Goal: Task Accomplishment & Management: Complete application form

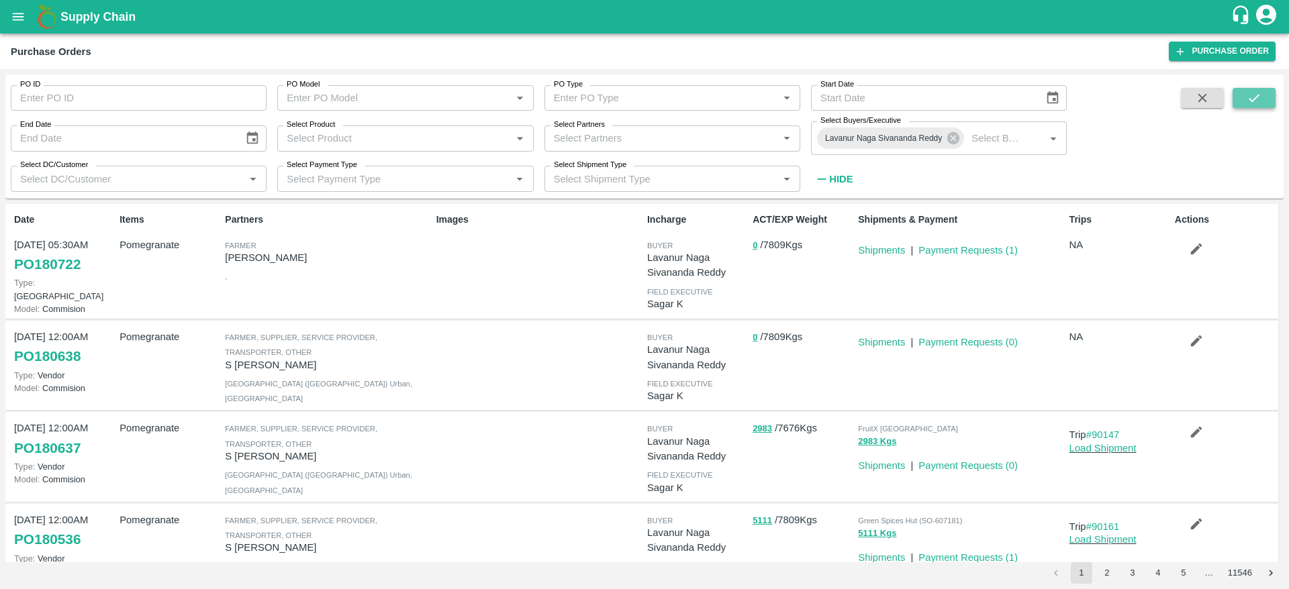
click at [1257, 97] on icon "submit" at bounding box center [1254, 98] width 11 height 8
click at [1092, 282] on link "Harvest 14 Oct, 05:30AM" at bounding box center [1102, 271] width 66 height 26
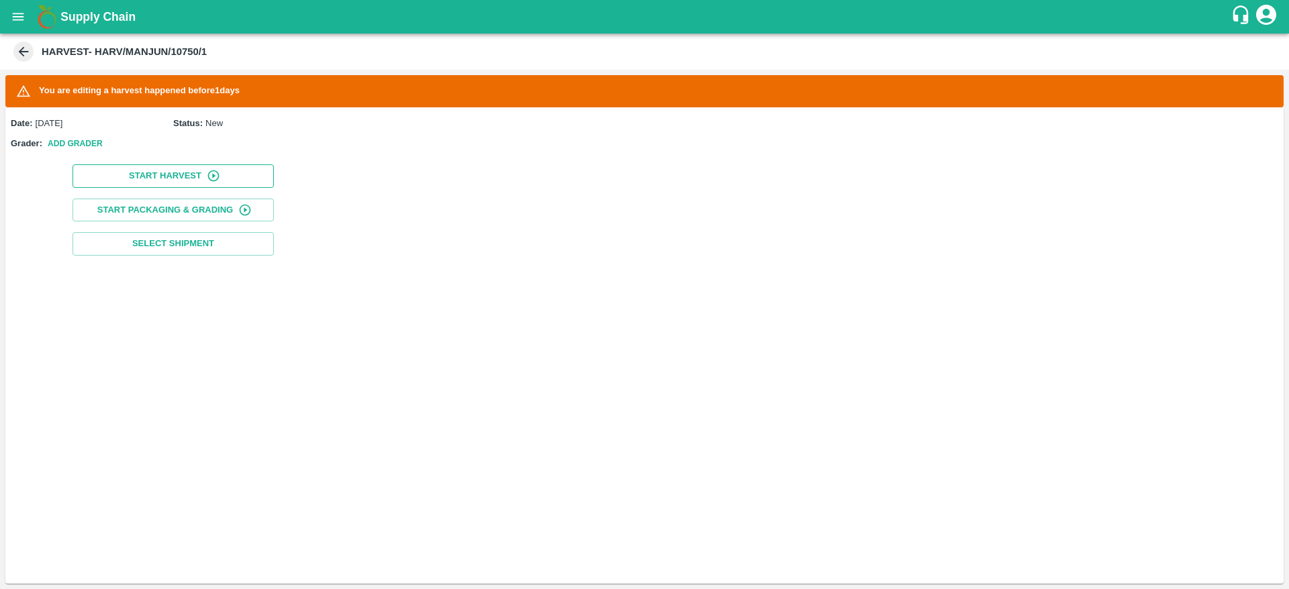
click at [174, 179] on button "Start Harvest" at bounding box center [173, 175] width 201 height 23
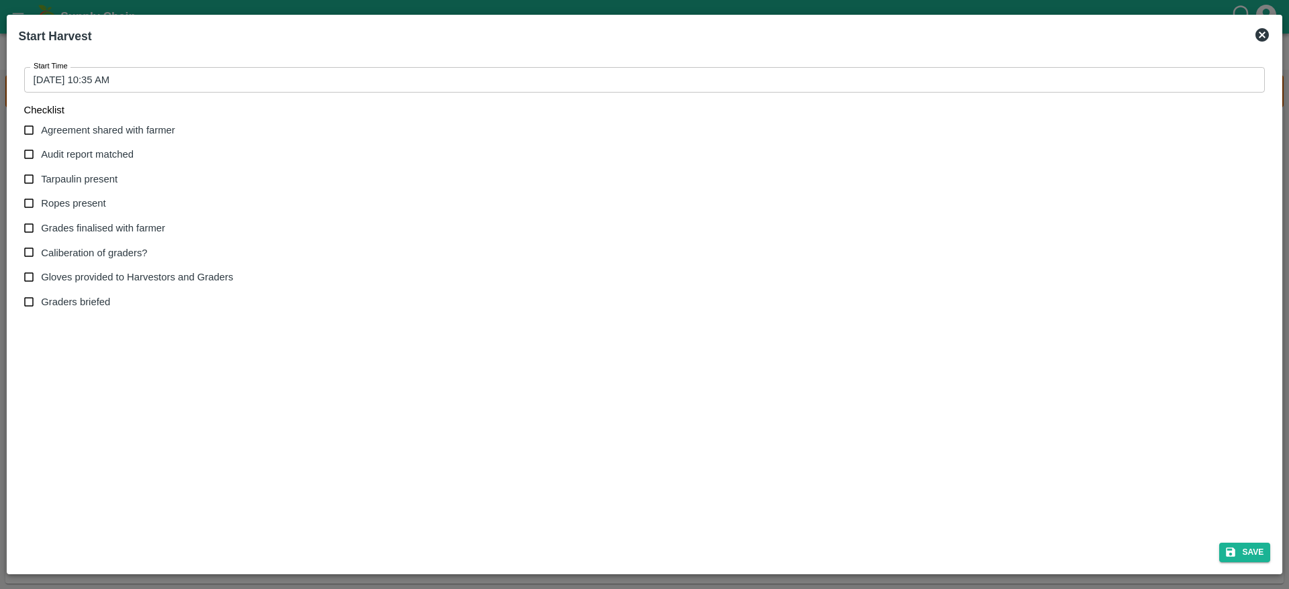
click at [1264, 38] on icon at bounding box center [1261, 34] width 13 height 13
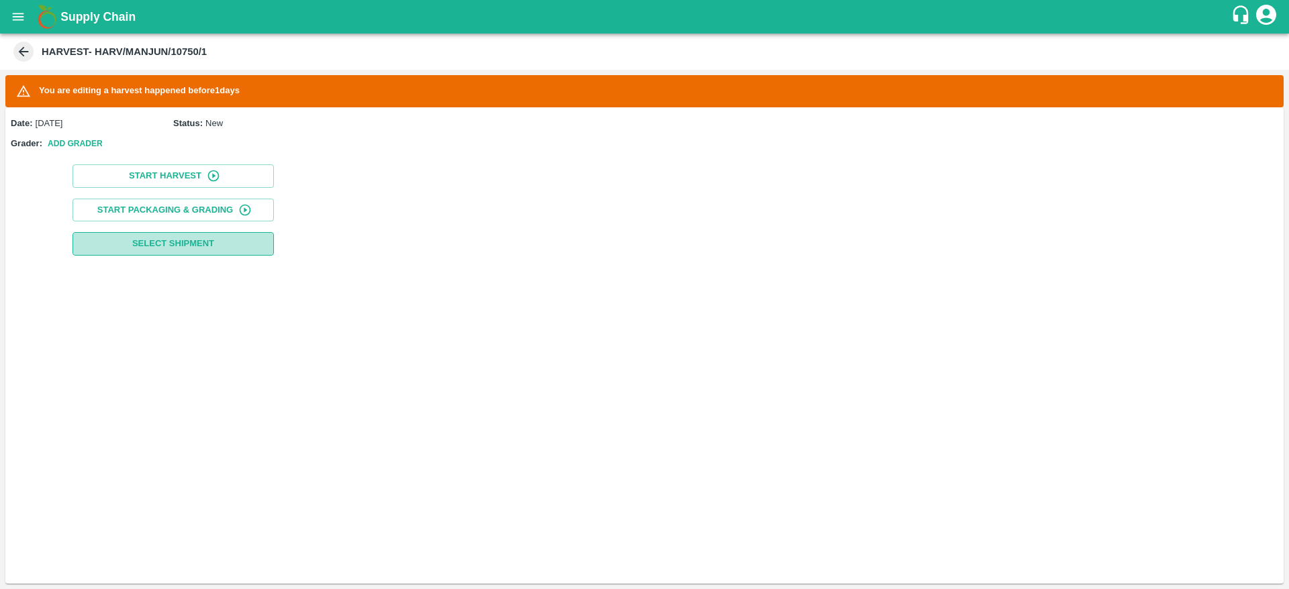
click at [156, 244] on span "Select Shipment" at bounding box center [173, 243] width 82 height 15
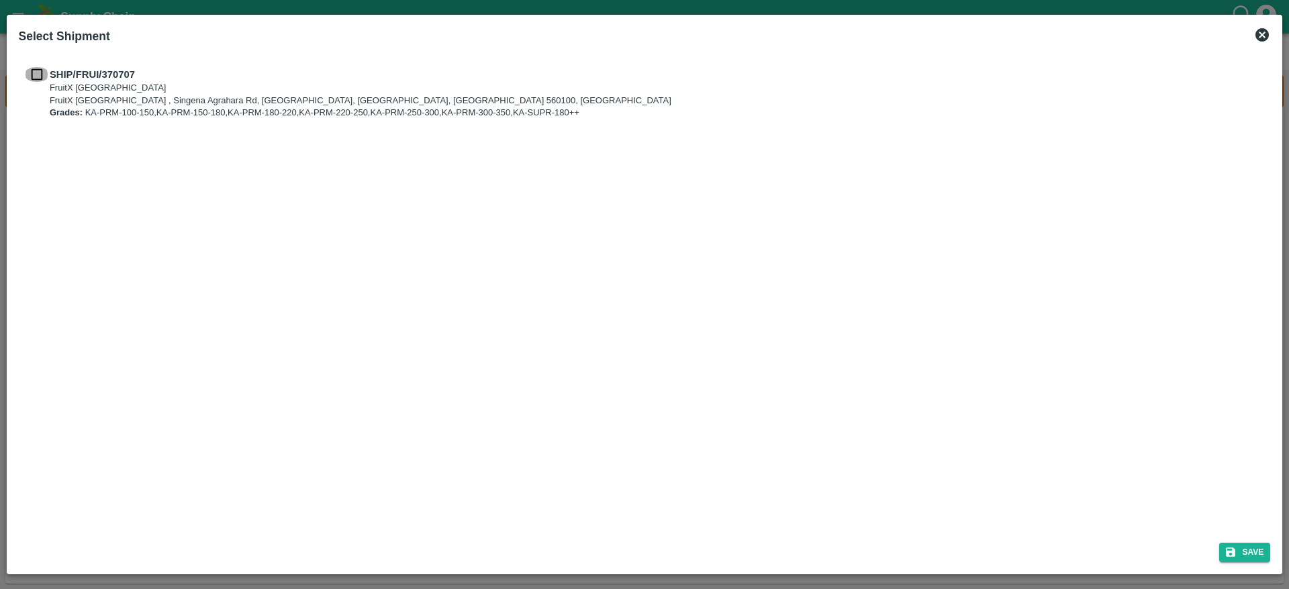
click at [31, 70] on input "checkbox" at bounding box center [37, 74] width 26 height 15
checkbox input "true"
click at [1237, 547] on button "Save" at bounding box center [1244, 552] width 51 height 19
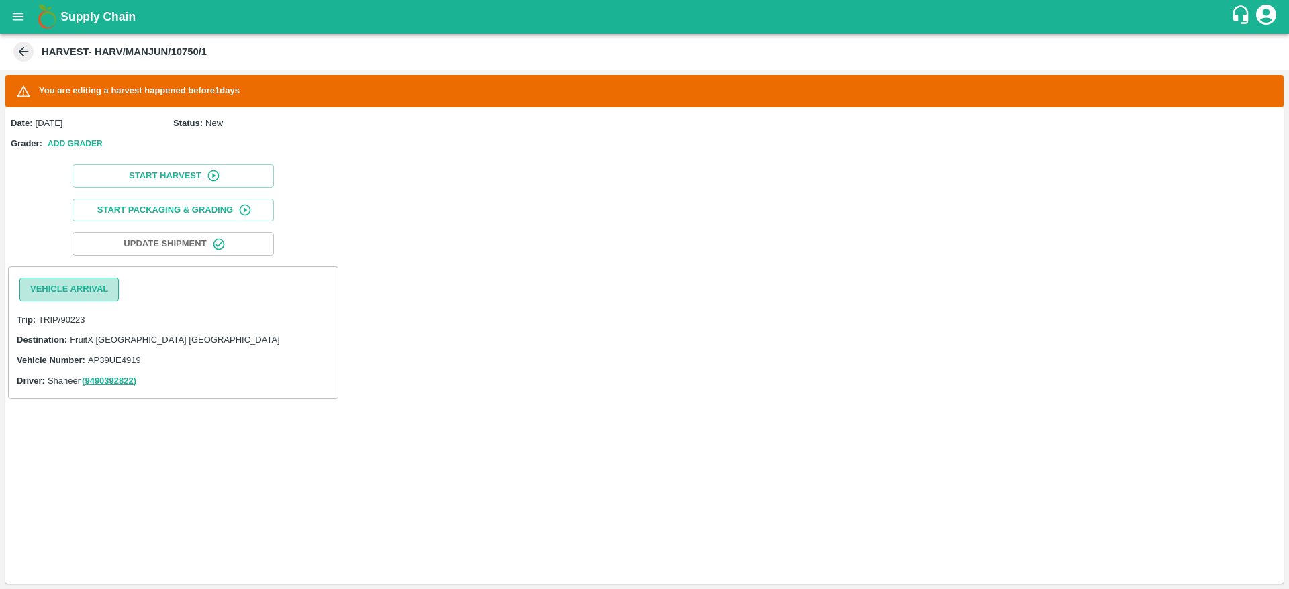
click at [70, 281] on button "Vehicle Arrival" at bounding box center [68, 289] width 99 height 23
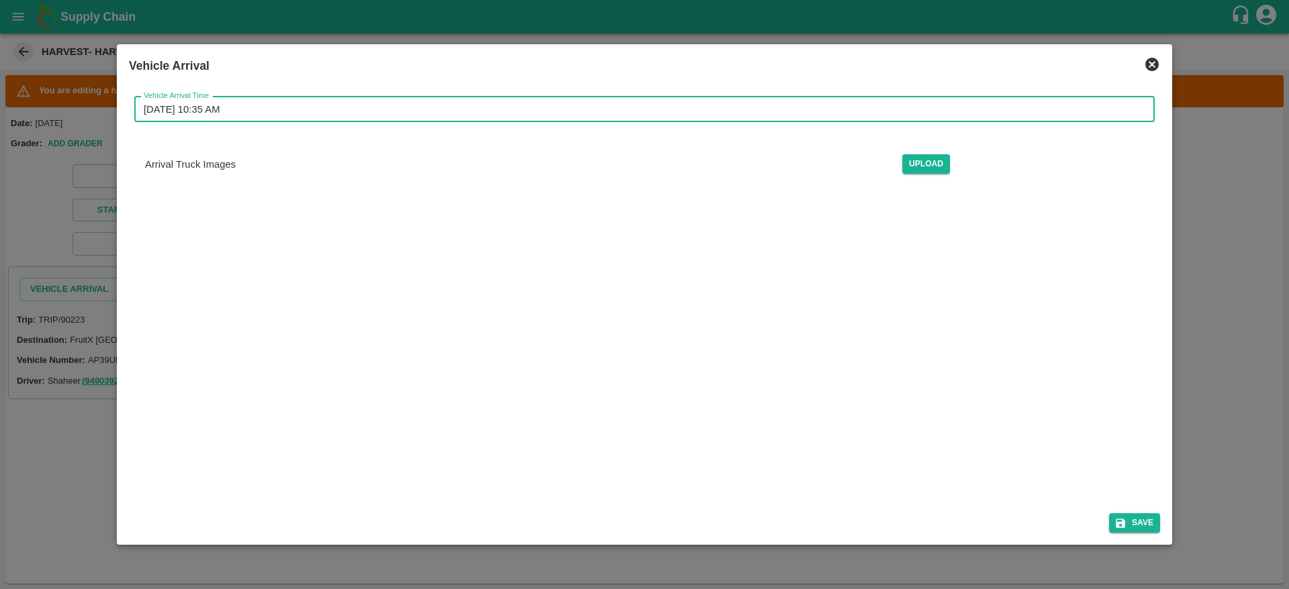
click at [879, 106] on input "15/10/2025 10:35 AM" at bounding box center [639, 110] width 1011 height 26
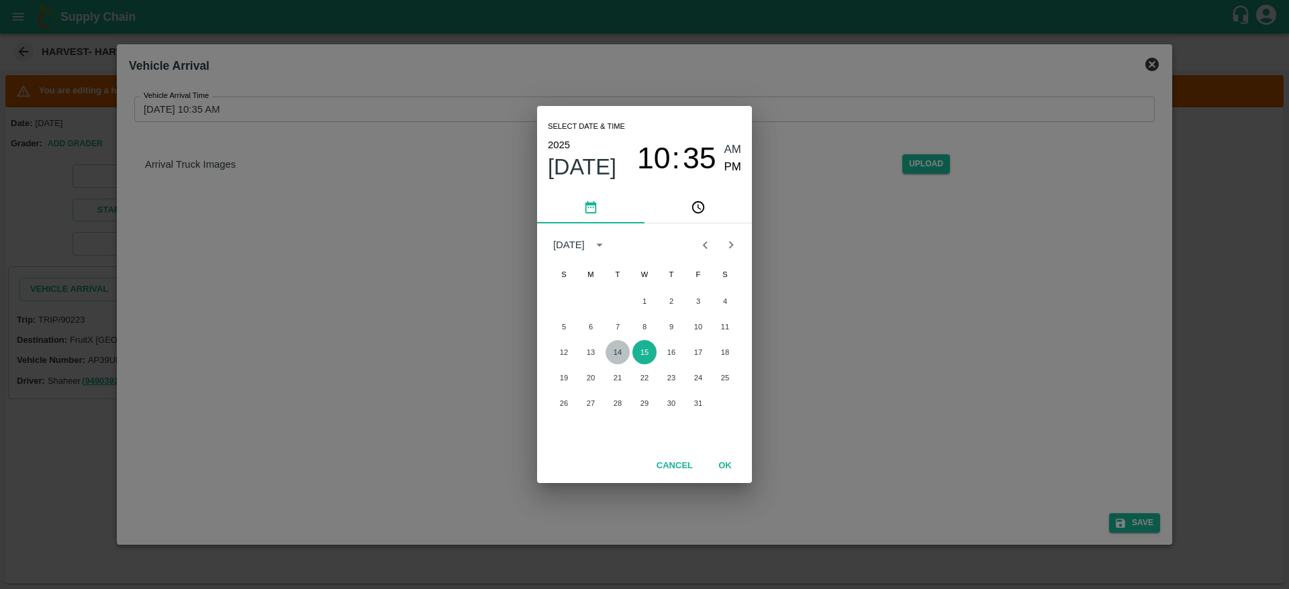
click at [616, 360] on button "14" at bounding box center [618, 352] width 24 height 24
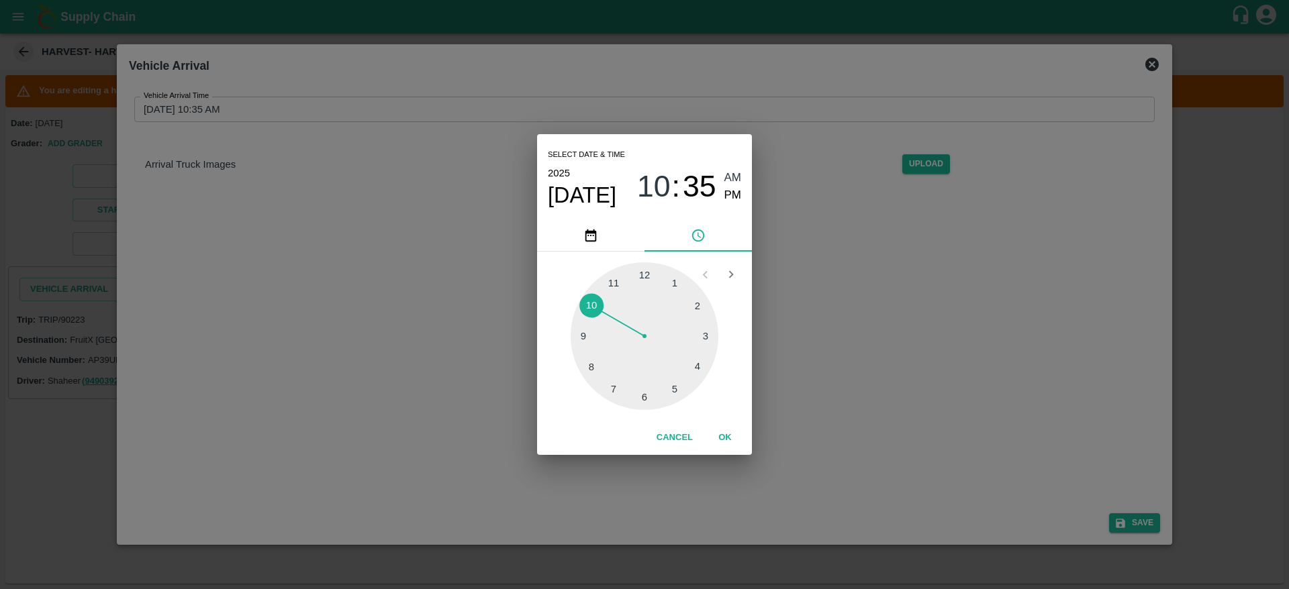
type input "14/10/2025 10:35 AM"
click at [735, 441] on button "OK" at bounding box center [725, 437] width 43 height 23
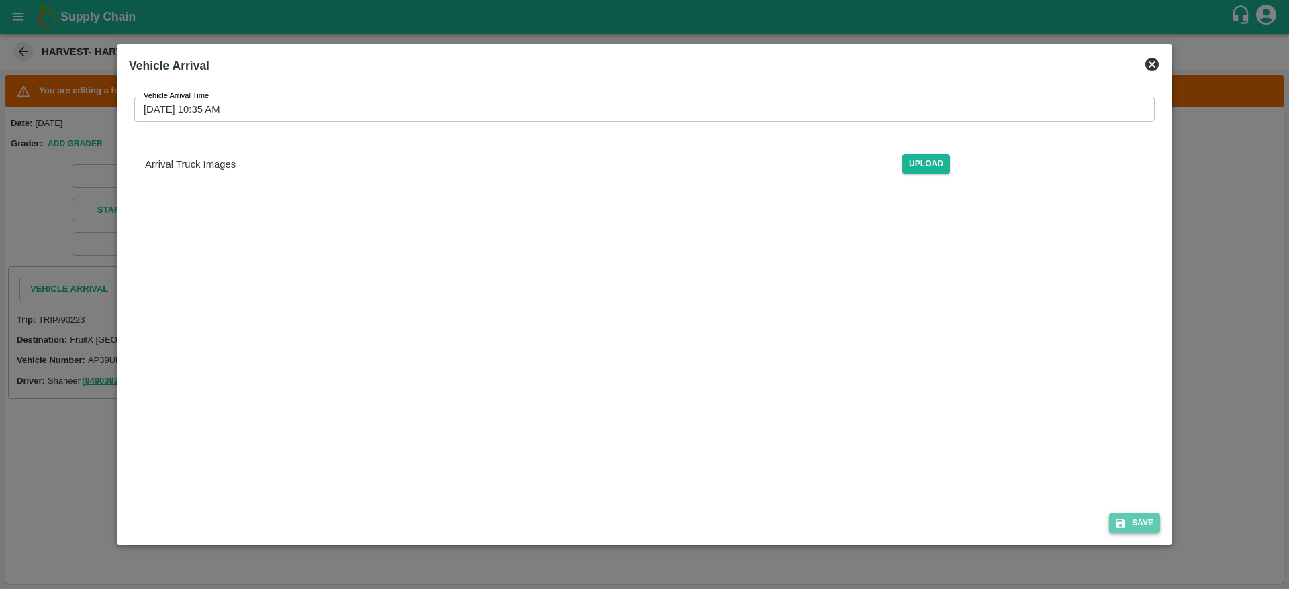
click at [1126, 522] on icon "submit" at bounding box center [1120, 524] width 12 height 12
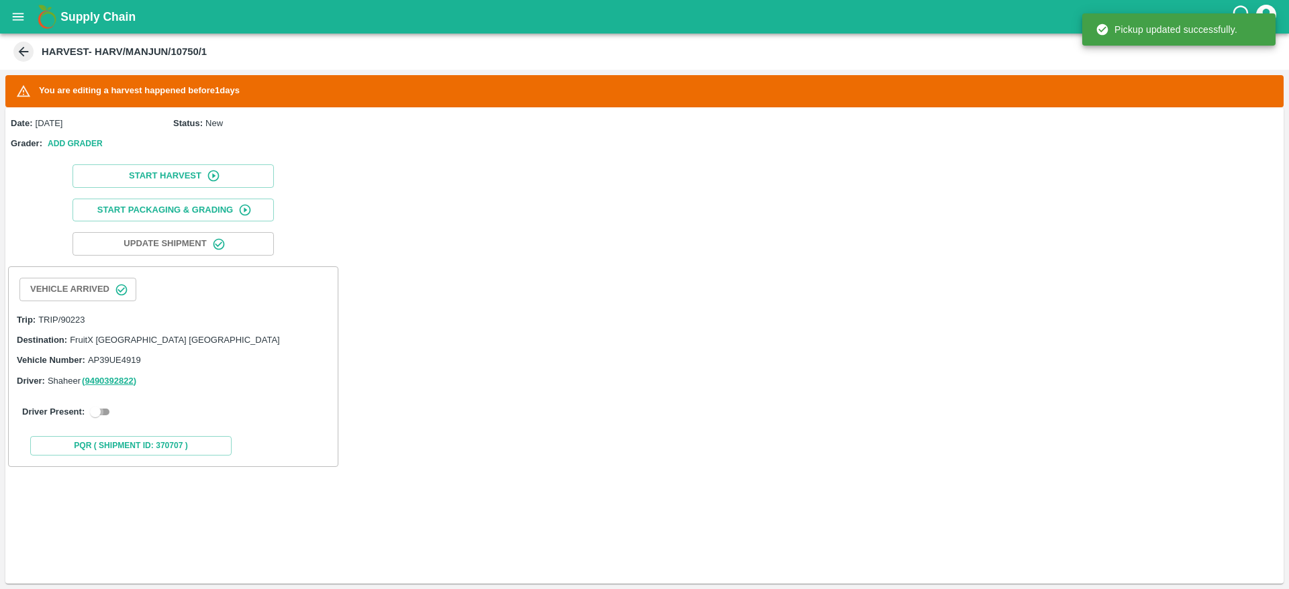
click at [101, 418] on input "checkbox" at bounding box center [95, 412] width 48 height 16
checkbox input "true"
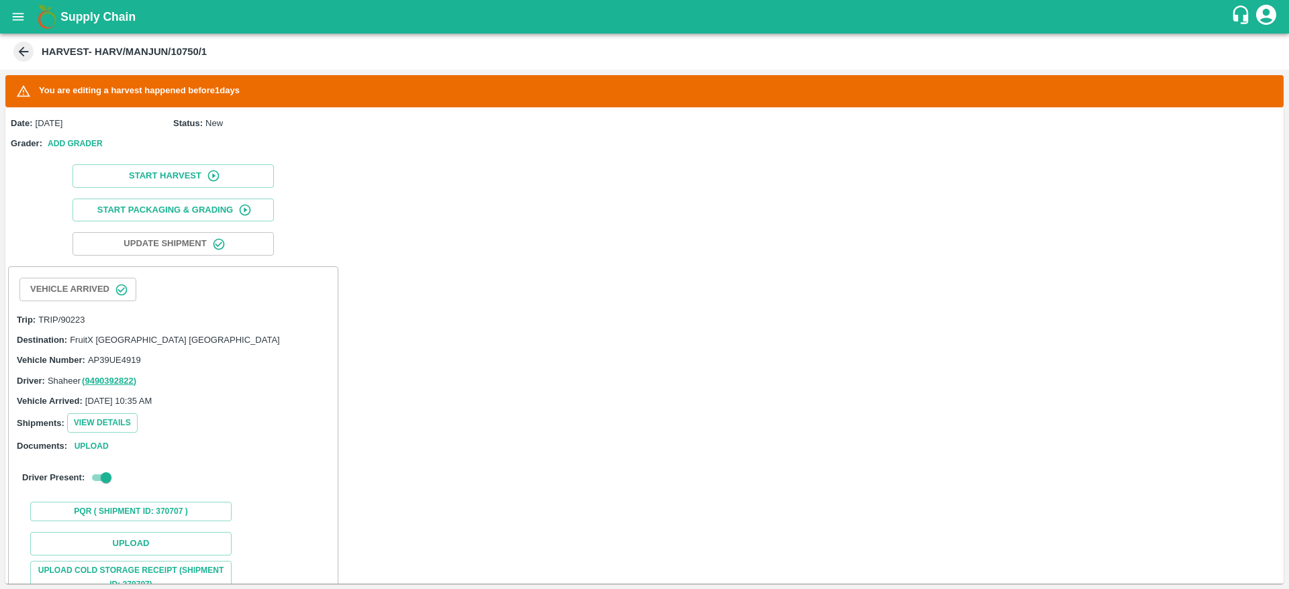
scroll to position [144, 0]
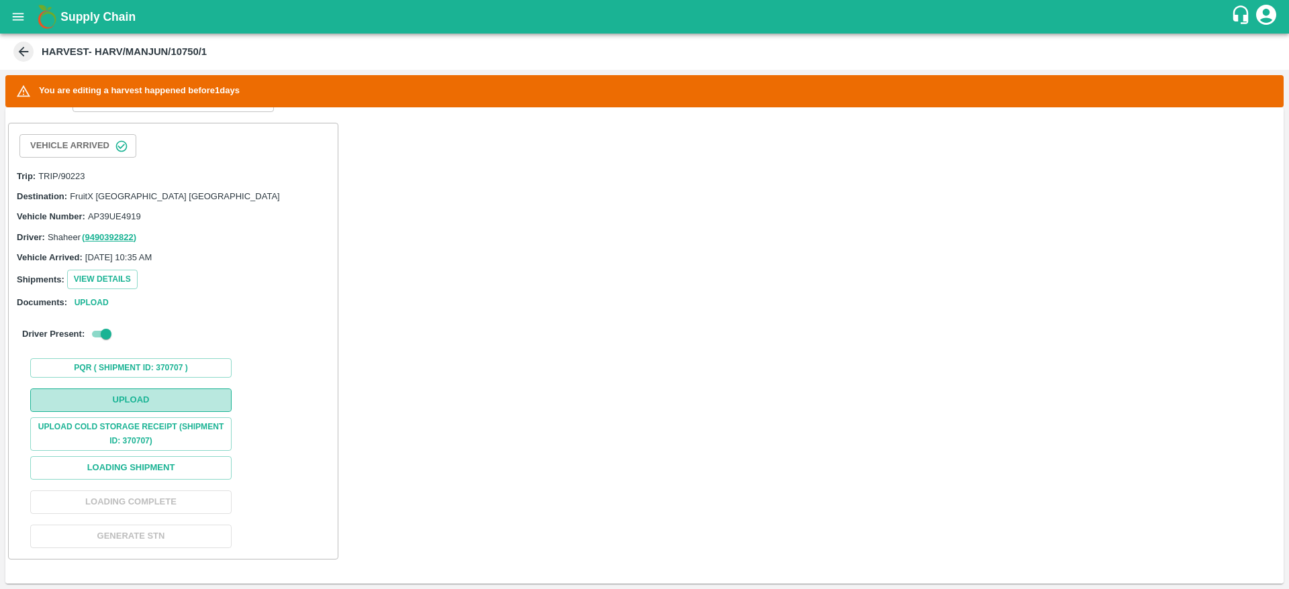
click at [164, 397] on button "Upload" at bounding box center [130, 400] width 201 height 23
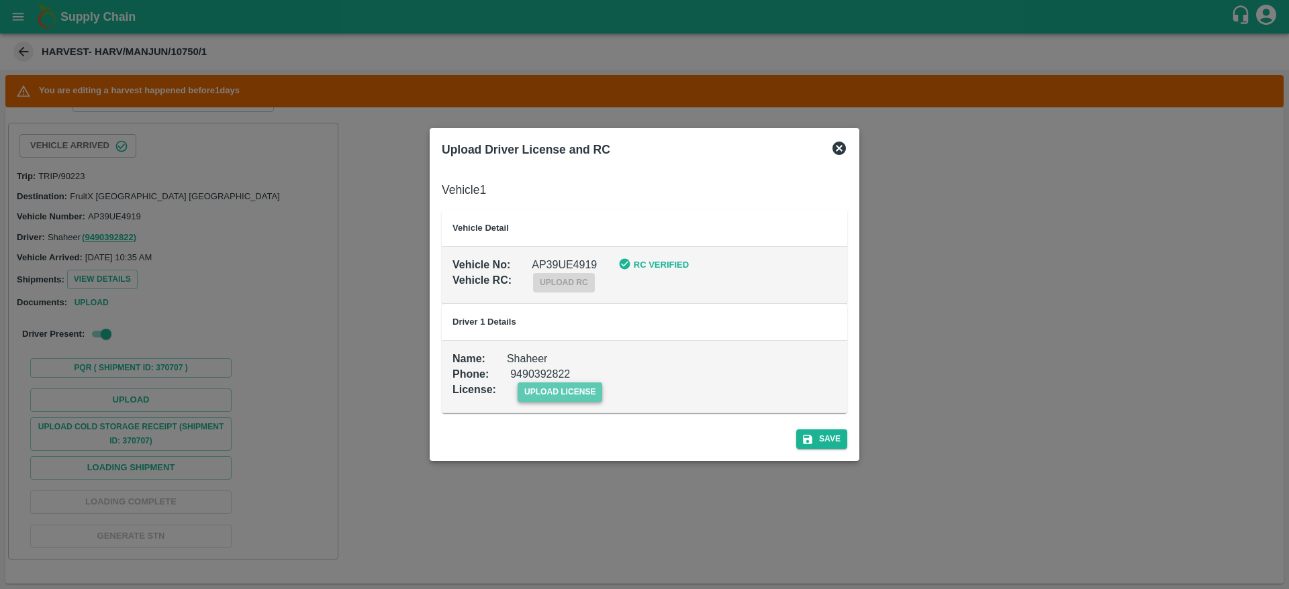
click at [546, 396] on span "upload license" at bounding box center [560, 392] width 85 height 19
click at [0, 0] on input "upload license" at bounding box center [0, 0] width 0 height 0
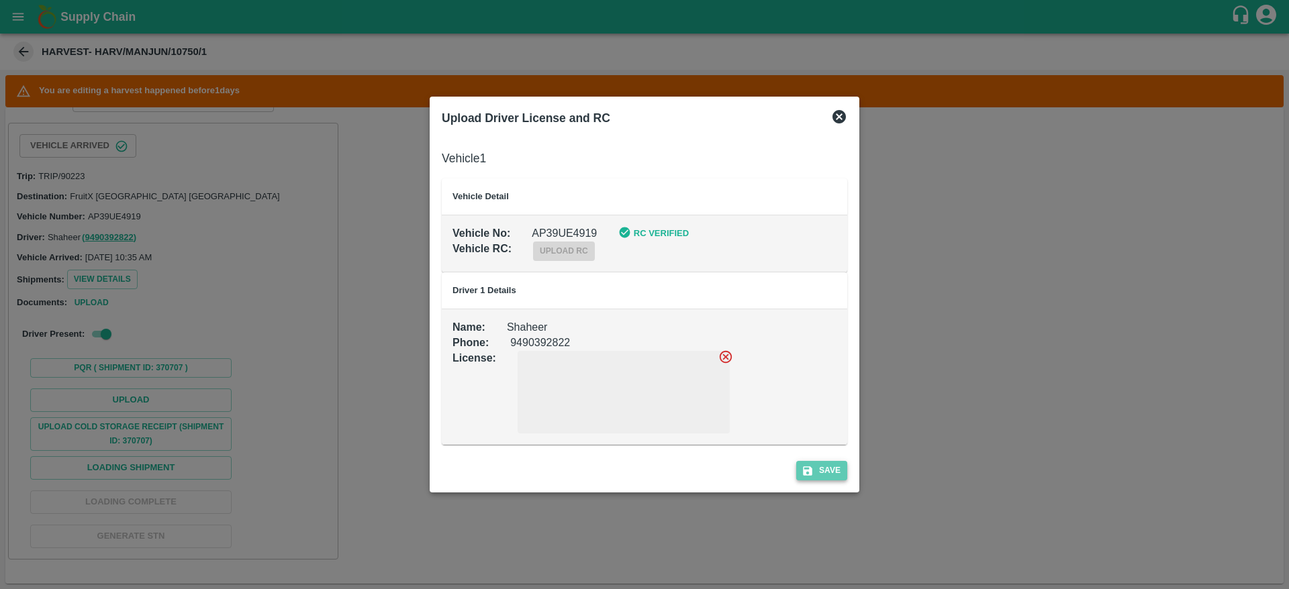
click at [834, 476] on button "Save" at bounding box center [821, 470] width 51 height 19
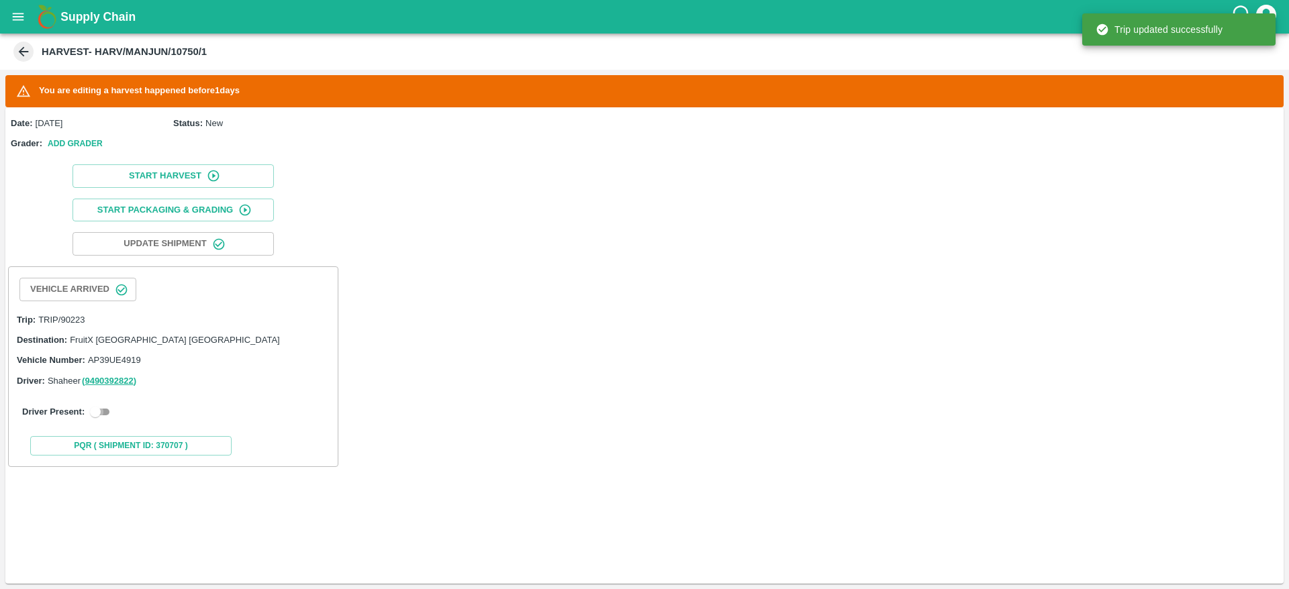
click at [106, 415] on input "checkbox" at bounding box center [95, 412] width 48 height 16
checkbox input "true"
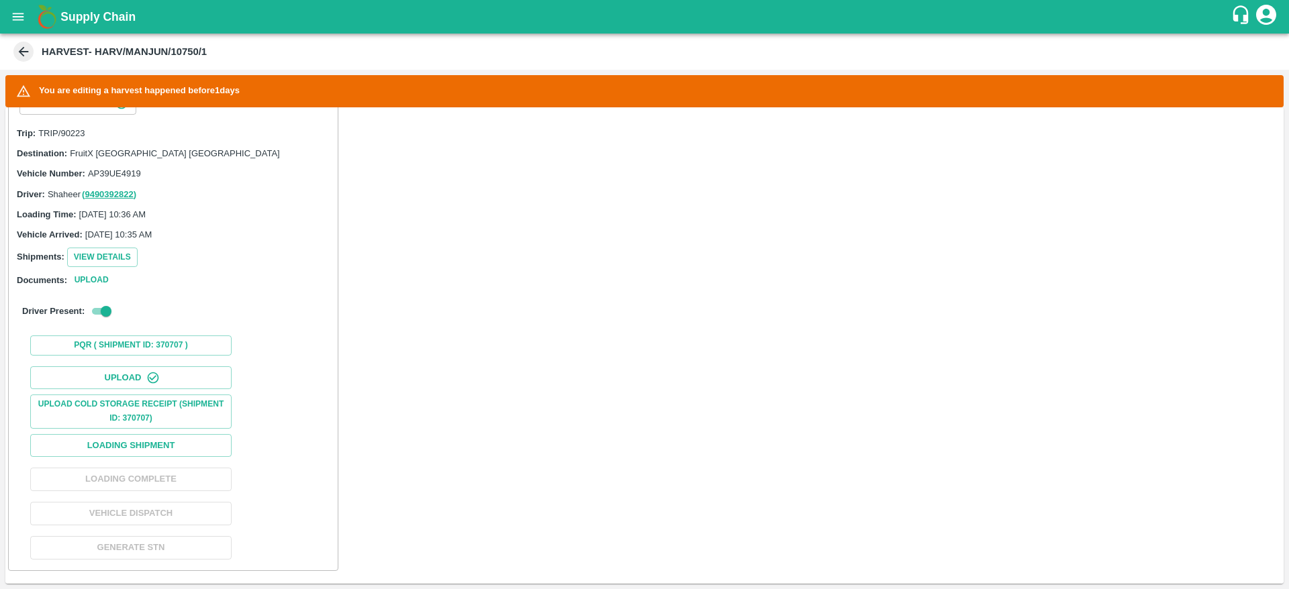
scroll to position [189, 0]
click at [166, 434] on button "Loading Shipment" at bounding box center [130, 443] width 201 height 23
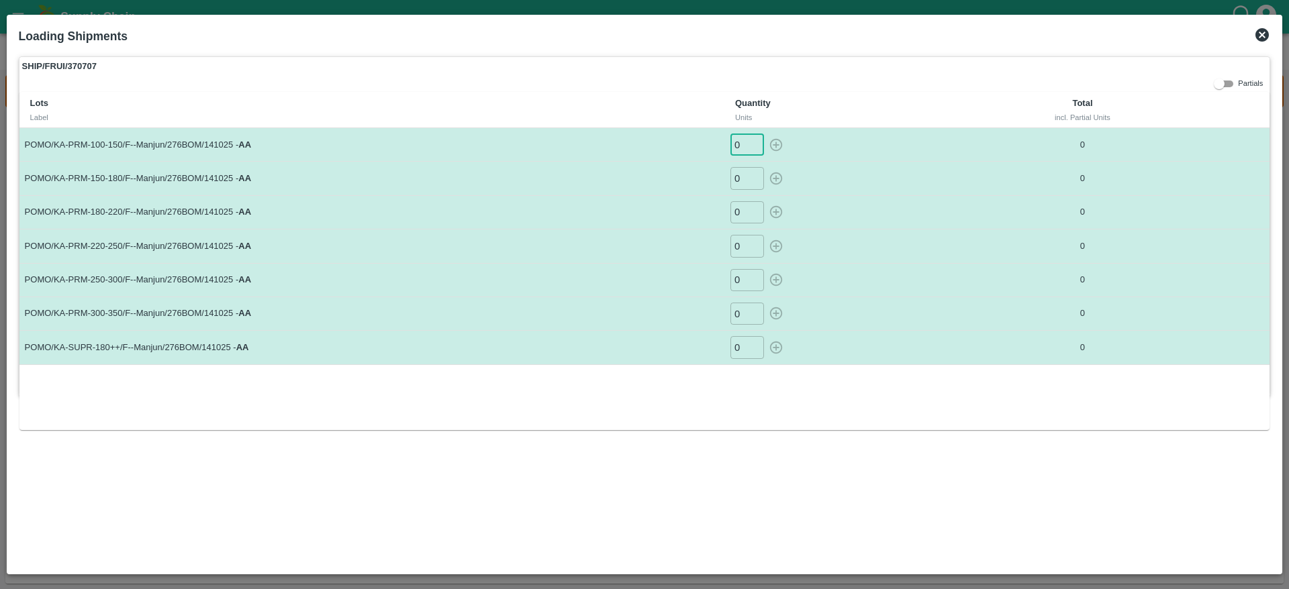
click at [746, 148] on input "0" at bounding box center [747, 145] width 34 height 22
type input "59"
click at [747, 181] on input "0" at bounding box center [747, 178] width 34 height 22
type input "81"
click at [748, 211] on input "0" at bounding box center [747, 212] width 34 height 22
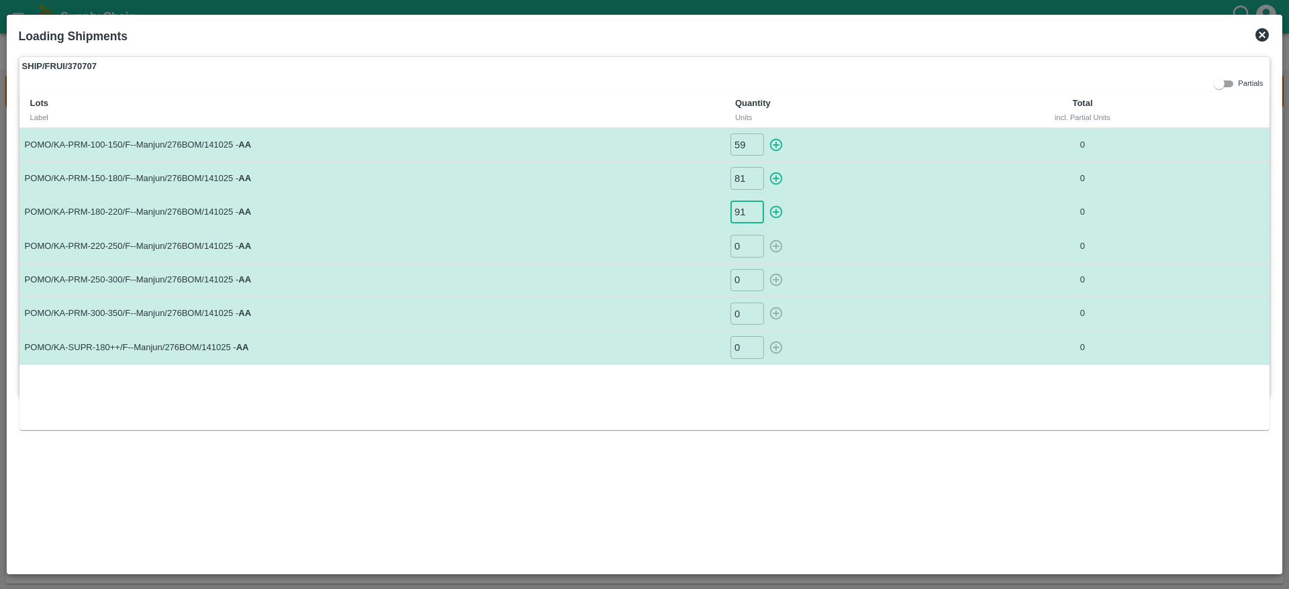
type input "91"
click at [741, 250] on input "0" at bounding box center [747, 246] width 34 height 22
type input "63"
click at [738, 289] on input "0" at bounding box center [747, 280] width 34 height 22
type input "34"
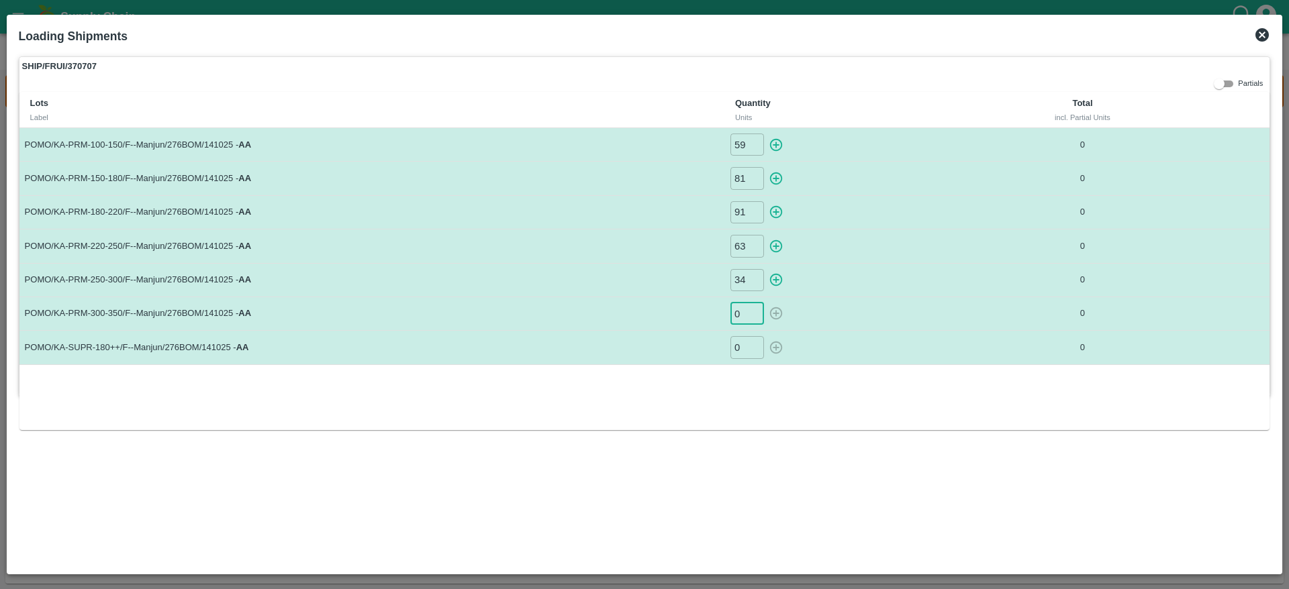
click at [738, 315] on input "0" at bounding box center [747, 314] width 34 height 22
type input "20"
click at [748, 354] on input "0" at bounding box center [747, 347] width 34 height 22
type input "22"
click at [779, 138] on icon "button" at bounding box center [776, 145] width 15 height 15
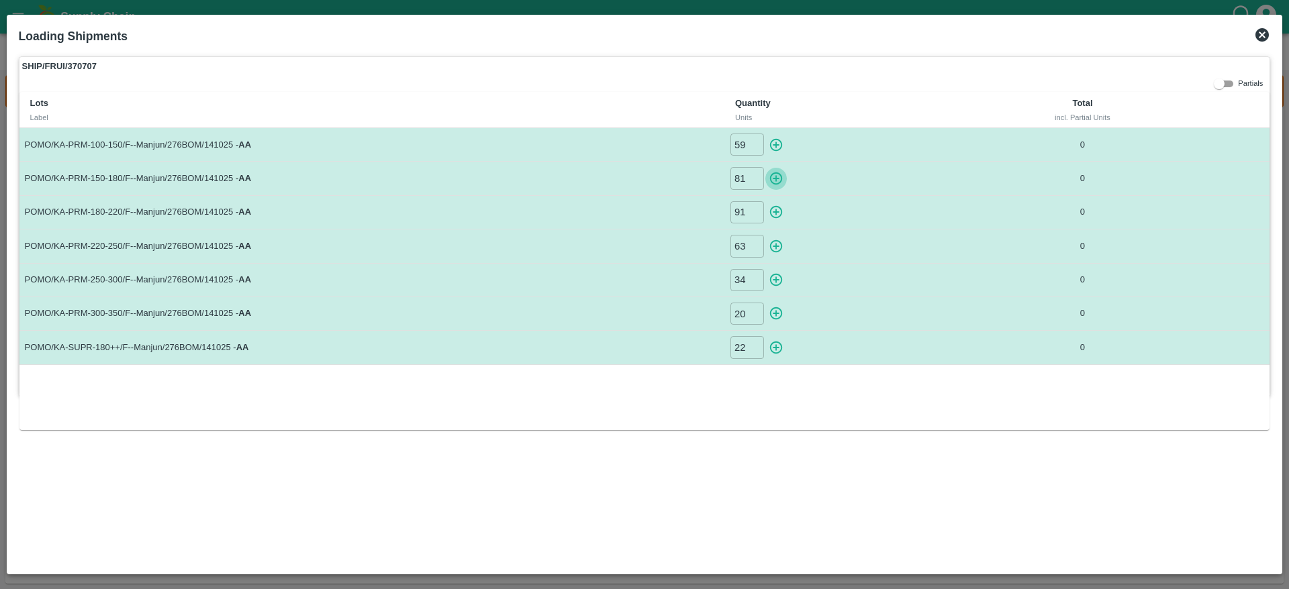
click at [773, 170] on button "button" at bounding box center [775, 178] width 21 height 22
type input "59"
type input "0"
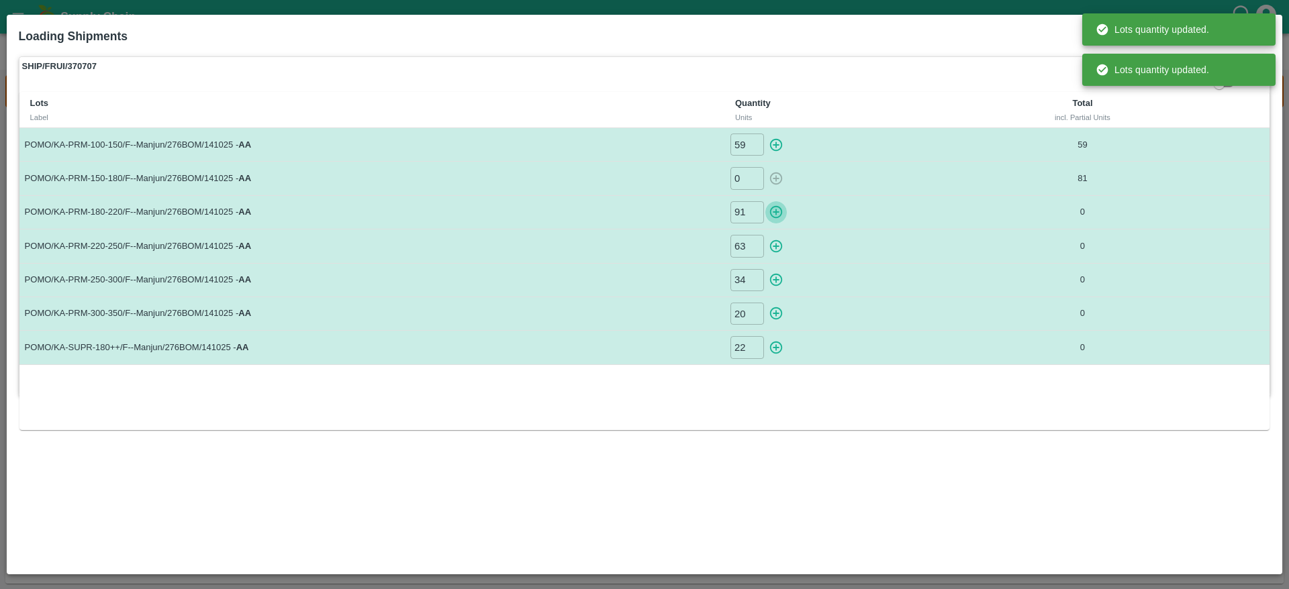
click at [773, 212] on icon "button" at bounding box center [776, 212] width 15 height 15
type input "0"
click at [773, 256] on button "button" at bounding box center [775, 246] width 21 height 22
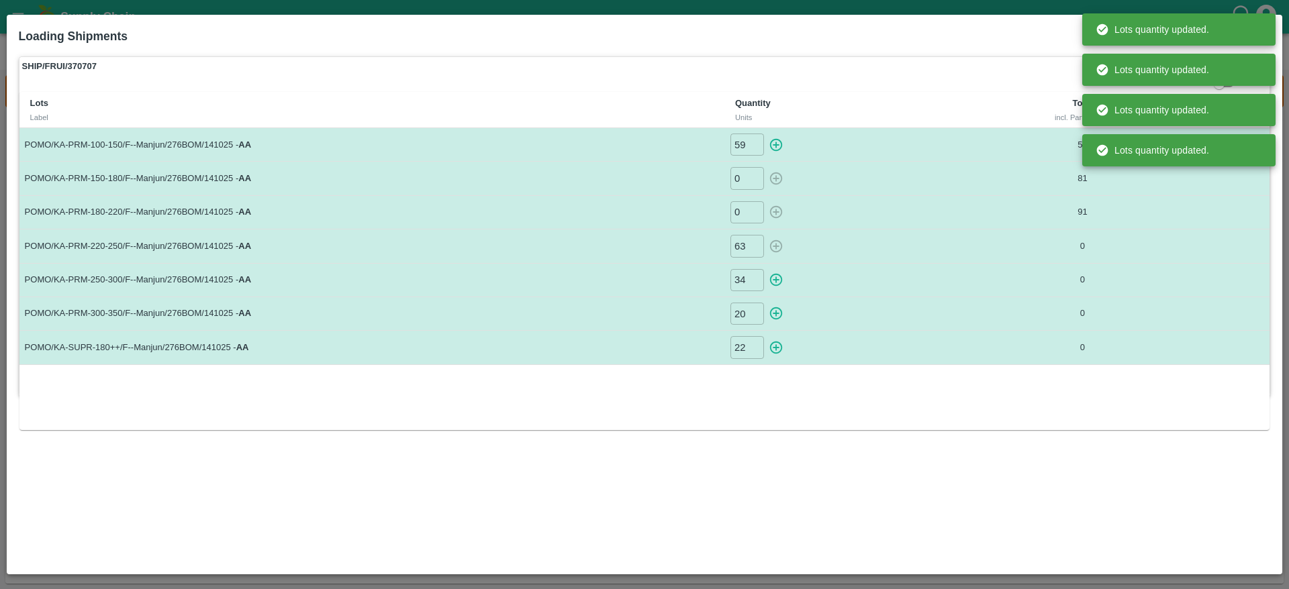
type input "0"
click at [775, 285] on icon "button" at bounding box center [776, 280] width 13 height 13
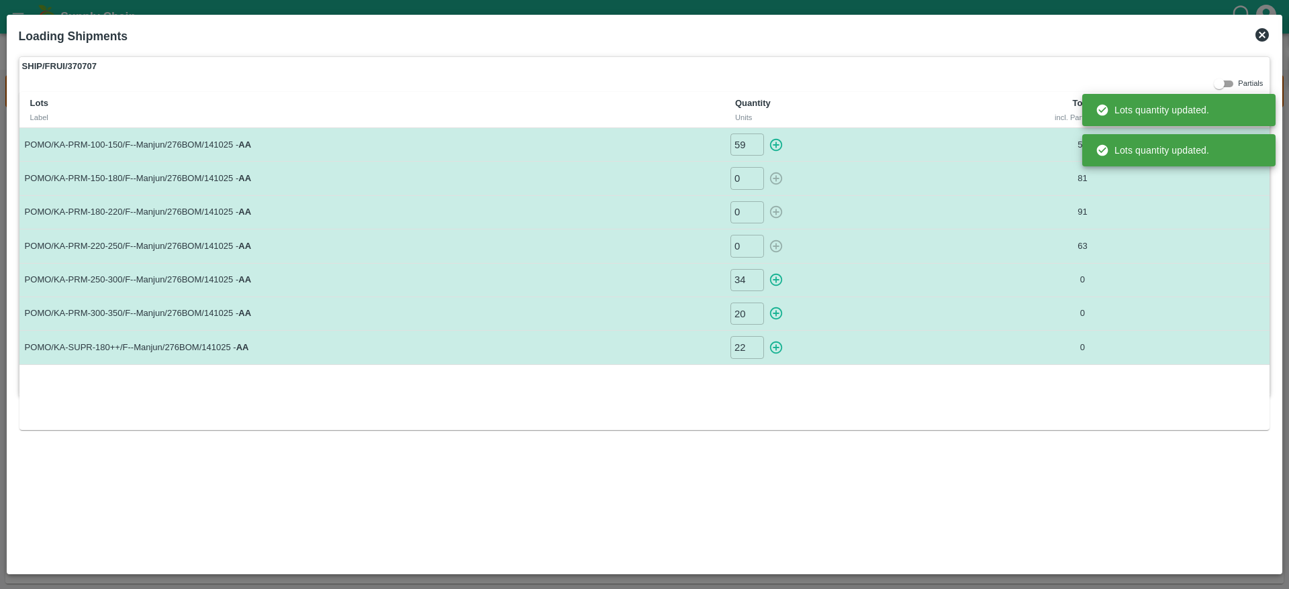
type input "0"
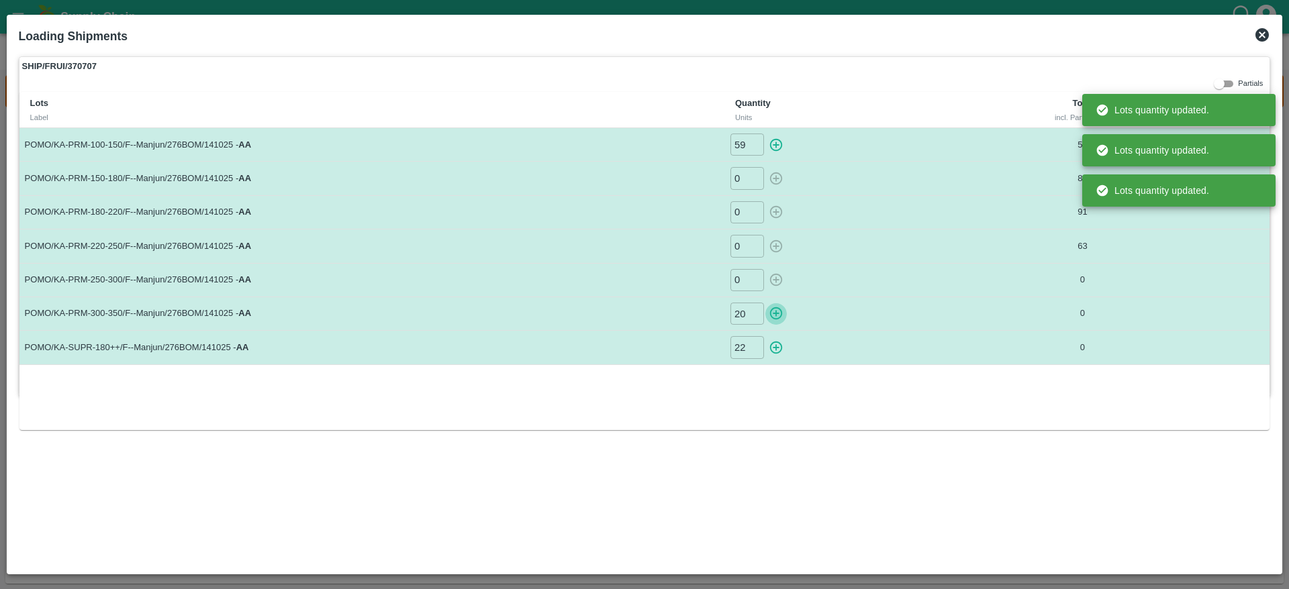
click at [779, 324] on button "button" at bounding box center [775, 314] width 21 height 22
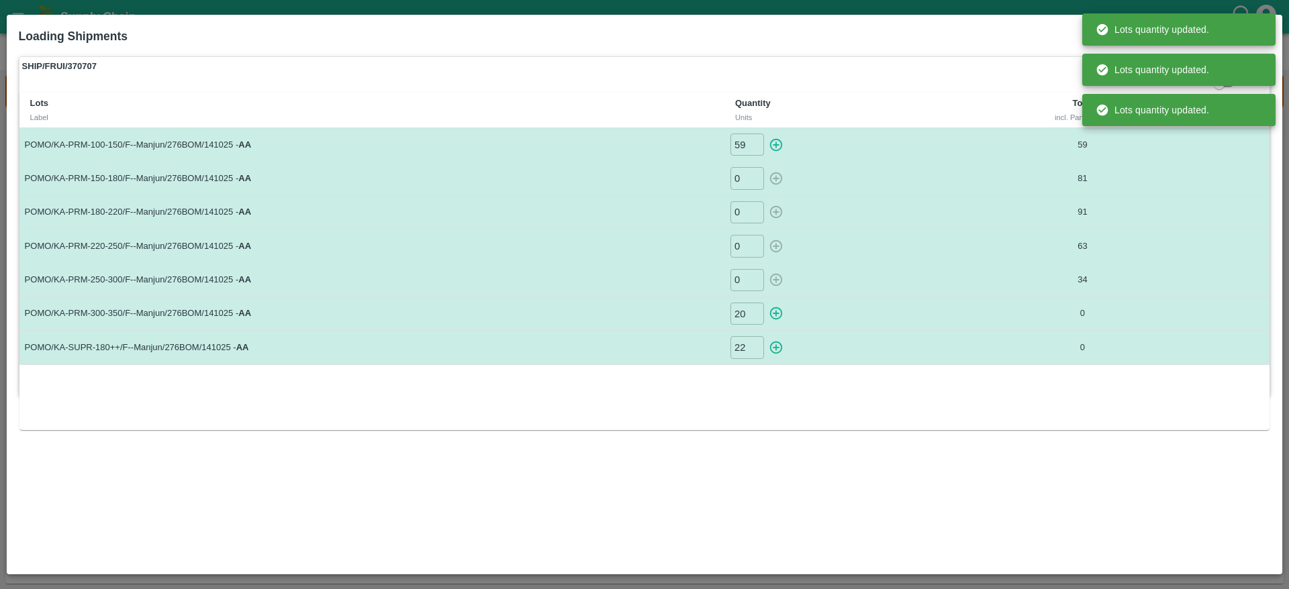
type input "0"
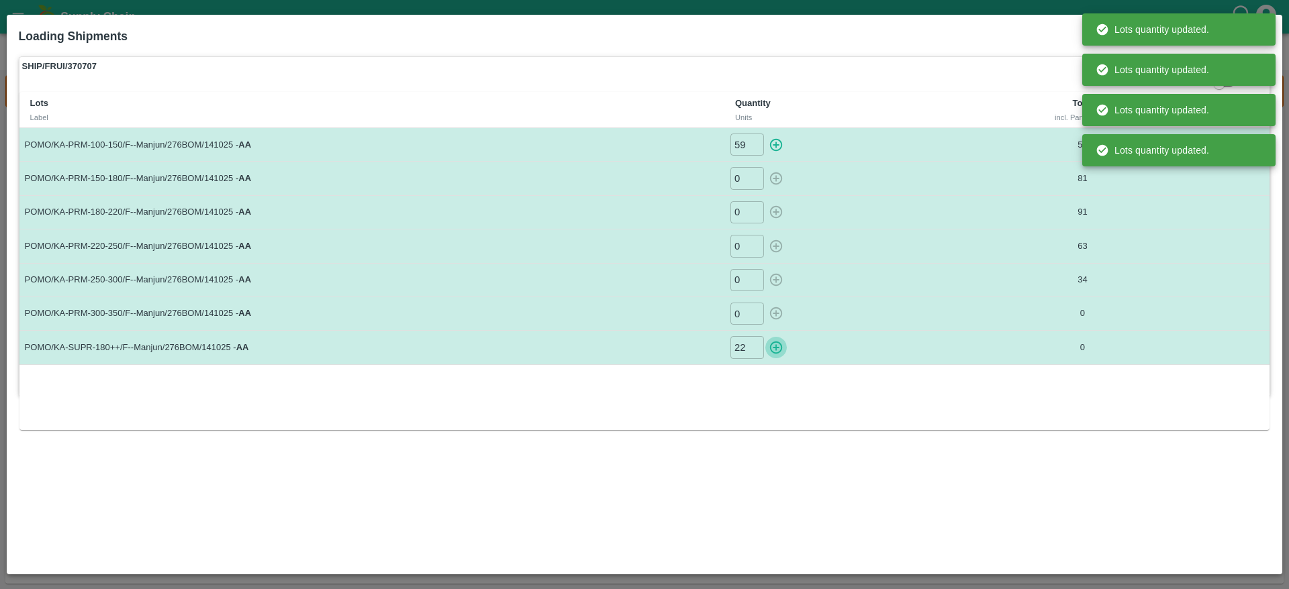
click at [779, 344] on icon "button" at bounding box center [776, 347] width 15 height 15
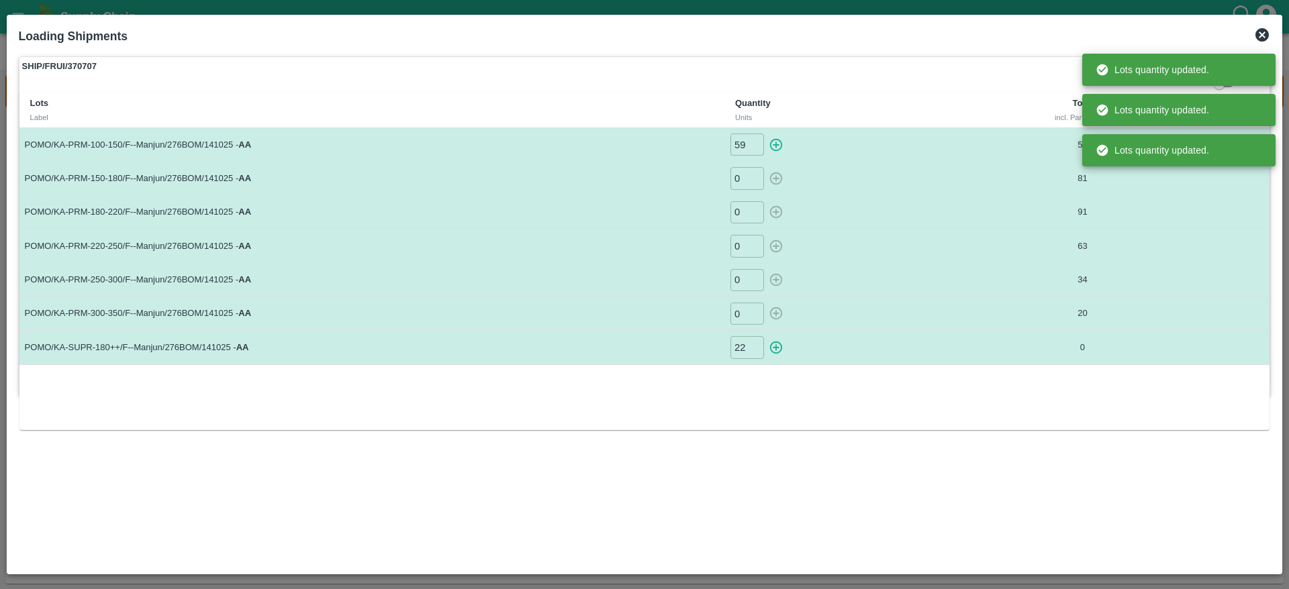
type input "0"
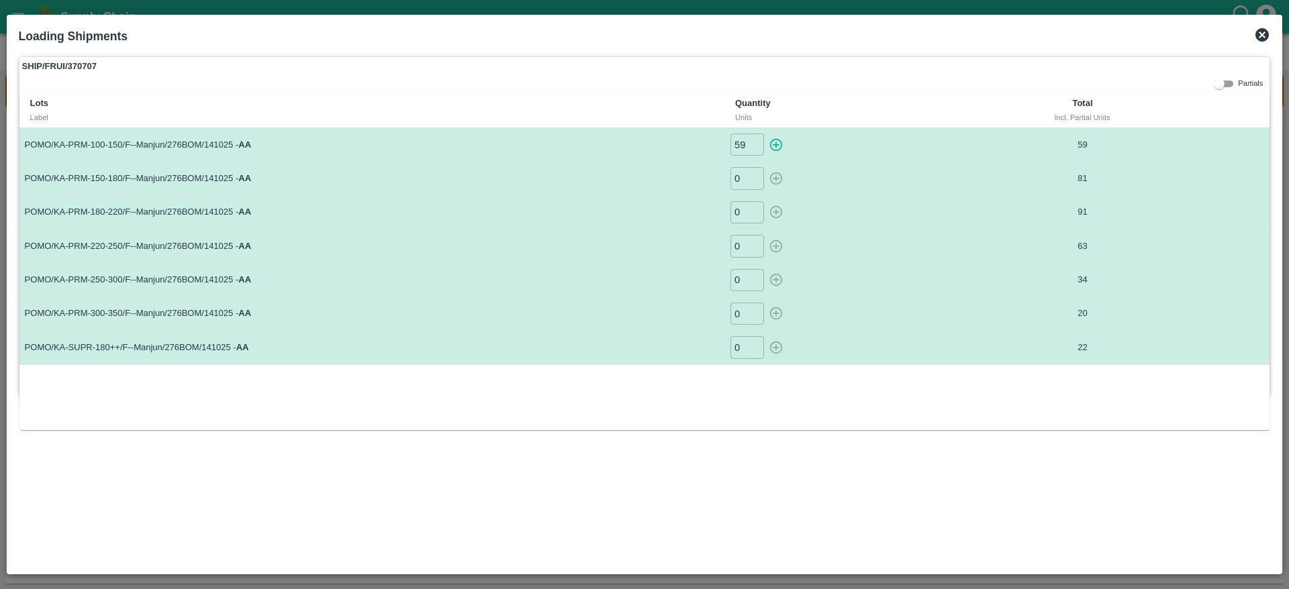
click at [1263, 42] on icon at bounding box center [1262, 35] width 16 height 16
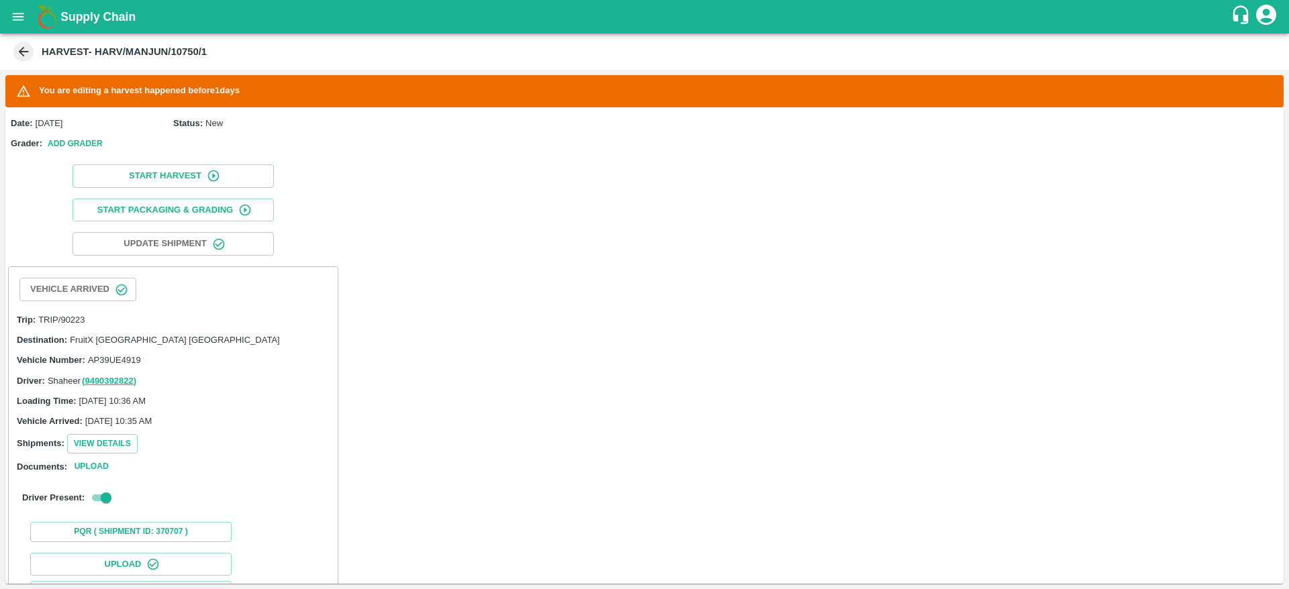
scroll to position [198, 0]
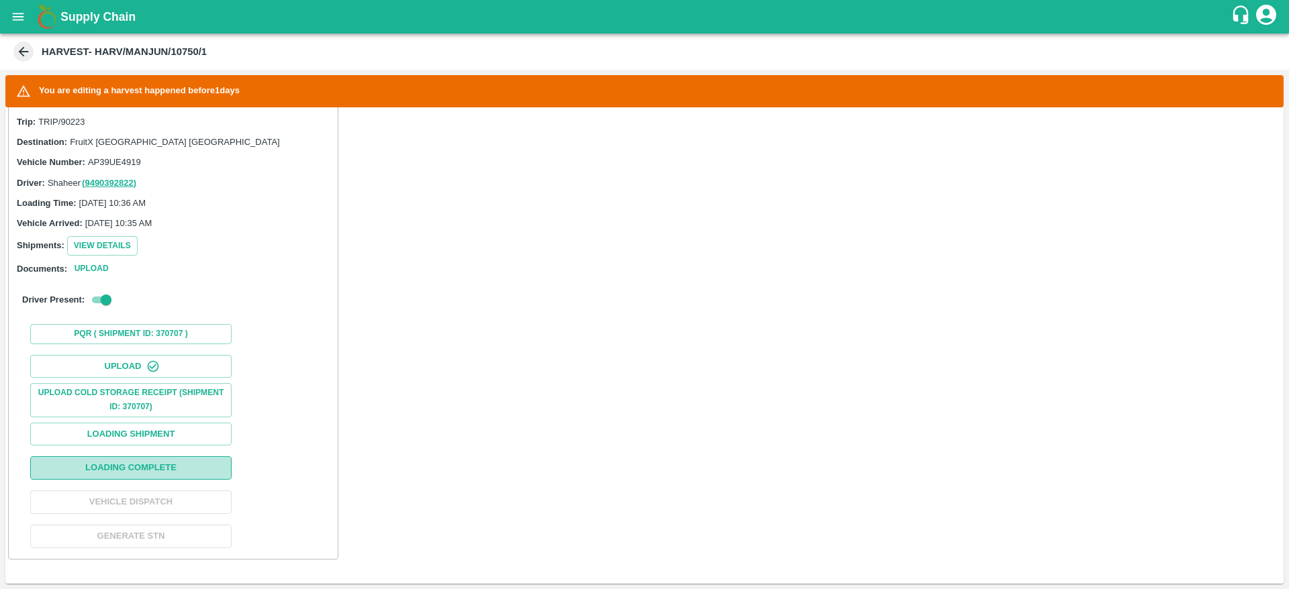
click at [125, 467] on button "Loading Complete" at bounding box center [130, 467] width 201 height 23
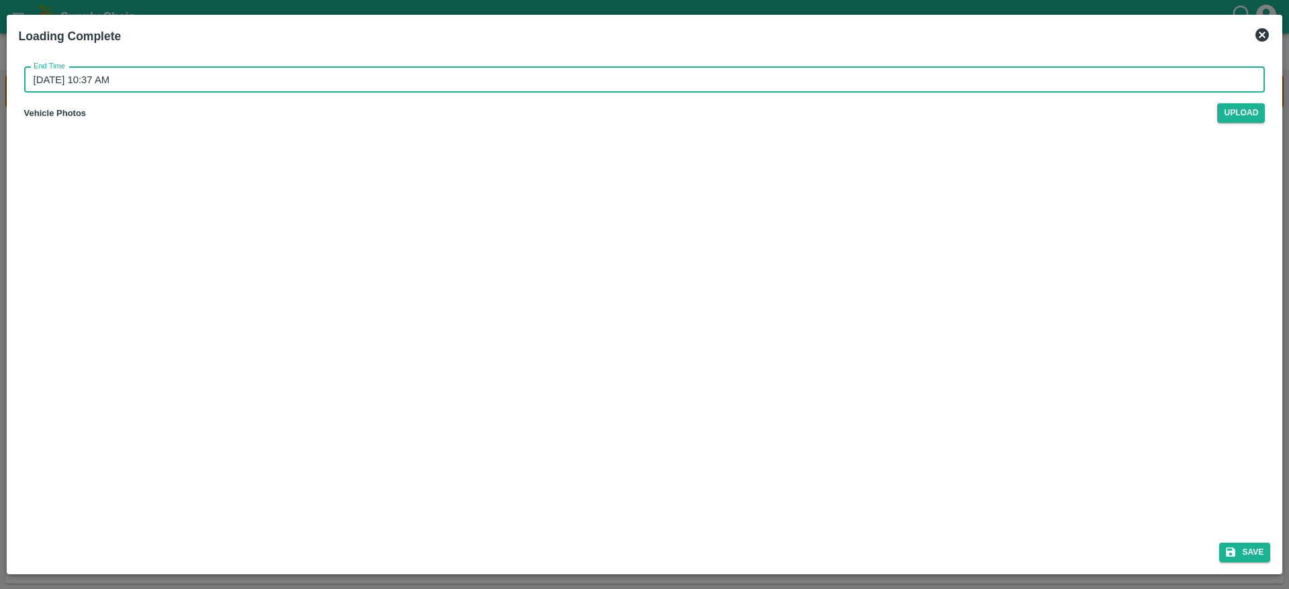
click at [918, 85] on input "15/10/2025 10:37 AM" at bounding box center [640, 80] width 1232 height 26
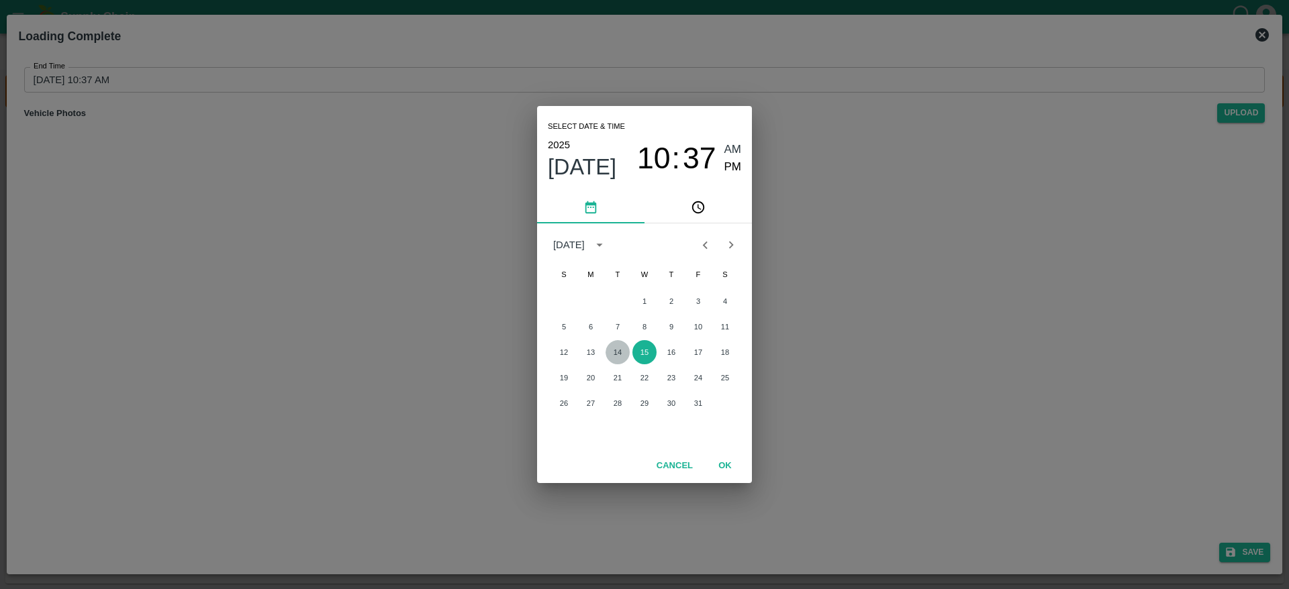
click at [624, 355] on button "14" at bounding box center [618, 352] width 24 height 24
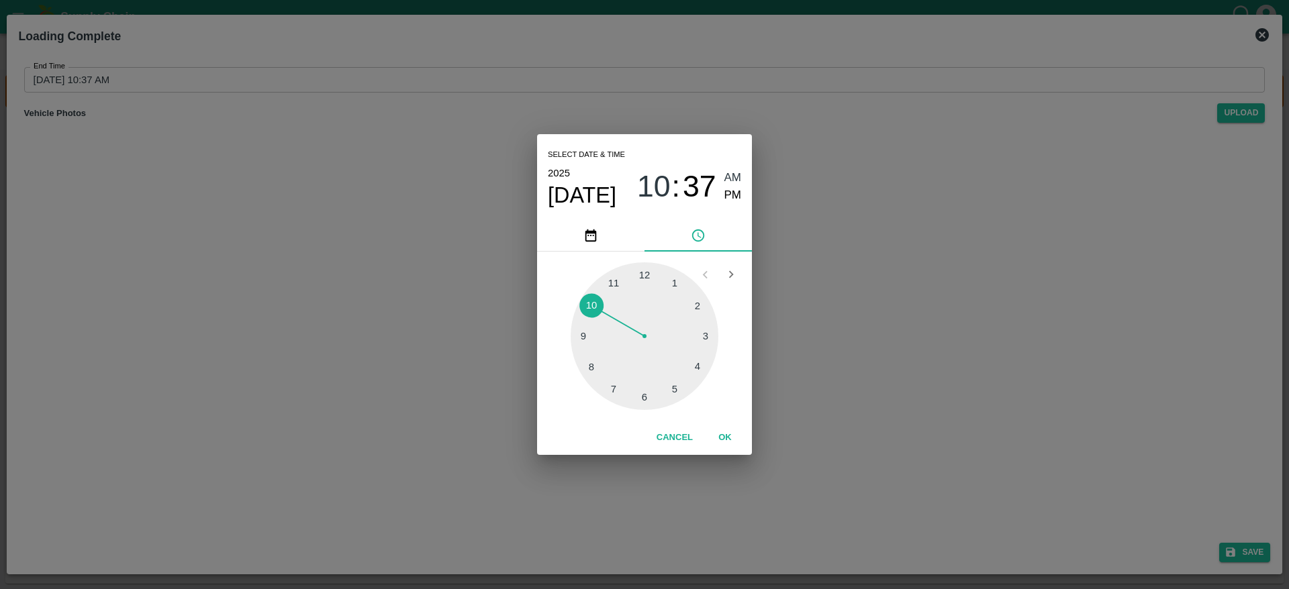
click at [622, 281] on div at bounding box center [645, 336] width 148 height 148
click at [728, 195] on span "PM" at bounding box center [732, 196] width 17 height 18
click at [724, 442] on button "OK" at bounding box center [725, 437] width 43 height 23
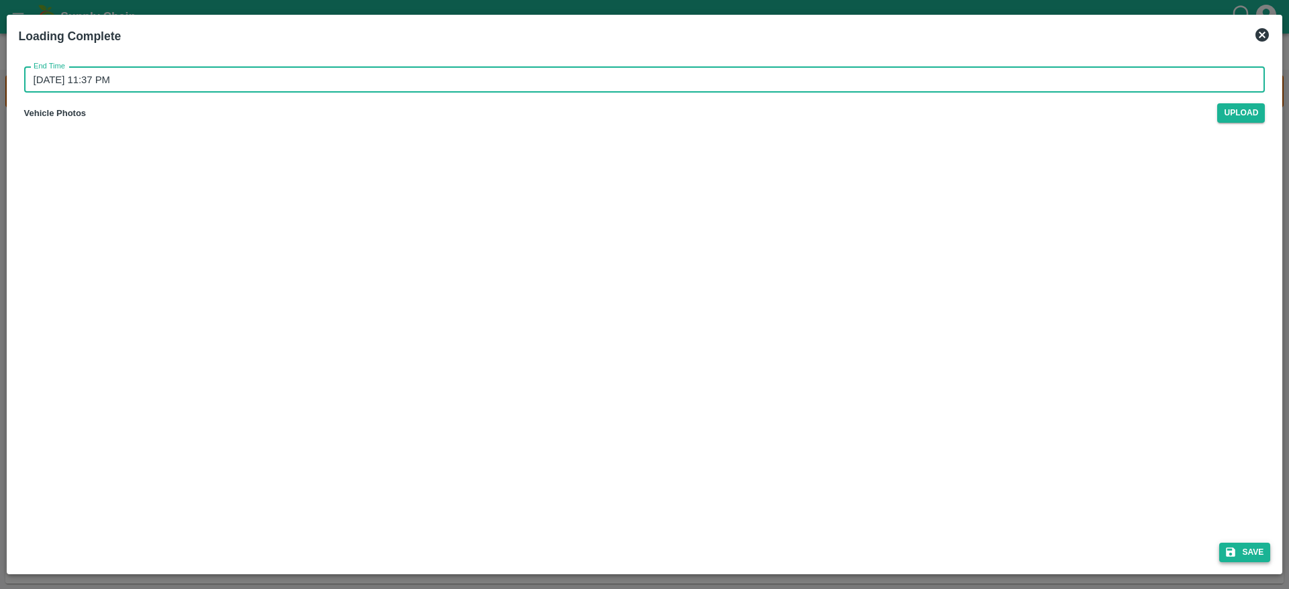
click at [1251, 548] on button "Save" at bounding box center [1244, 552] width 51 height 19
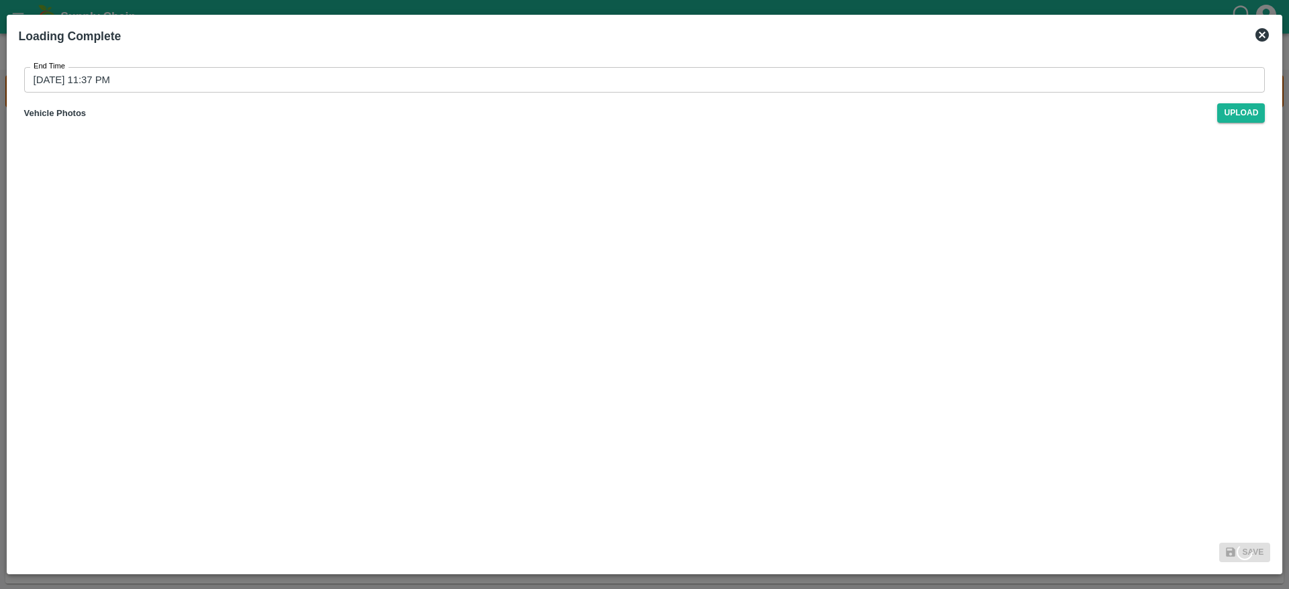
type input "15/10/2025 10:37 AM"
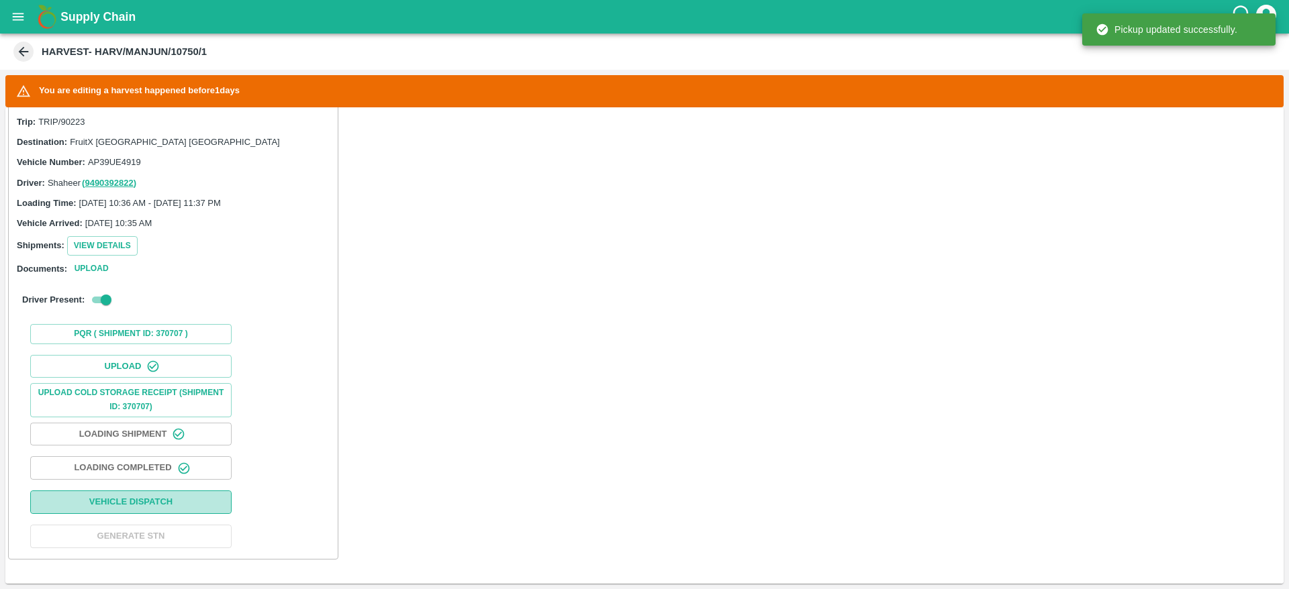
click at [181, 504] on button "Vehicle Dispatch" at bounding box center [130, 502] width 201 height 23
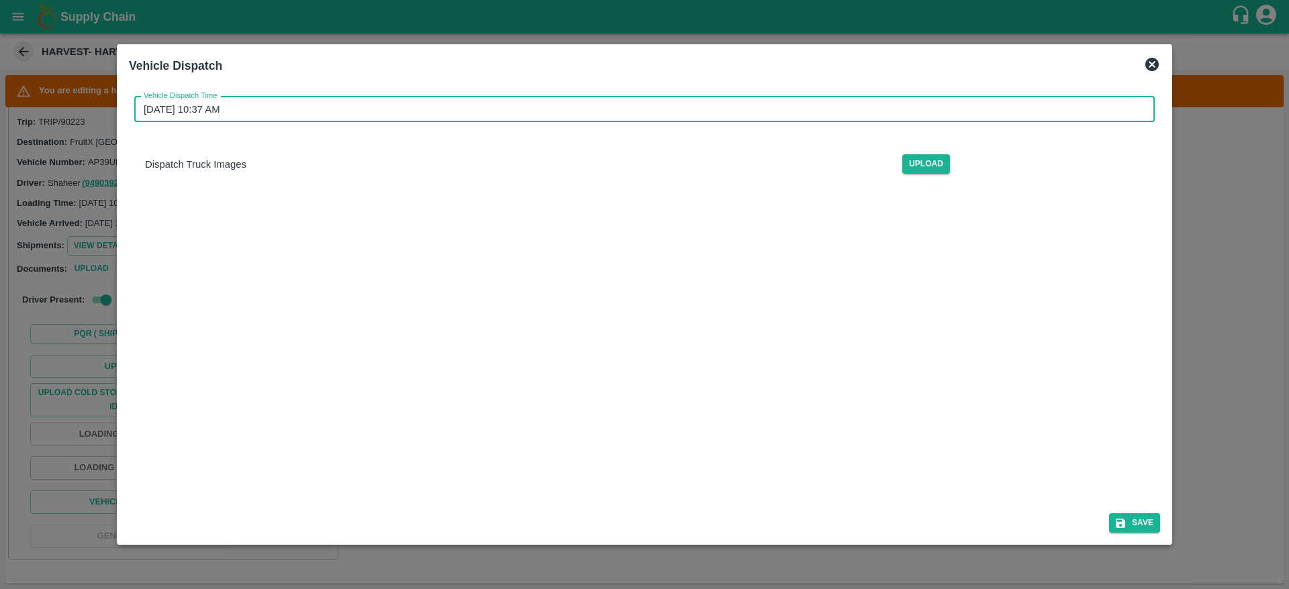
click at [416, 122] on input "15/10/2025 10:37 AM" at bounding box center [639, 110] width 1011 height 26
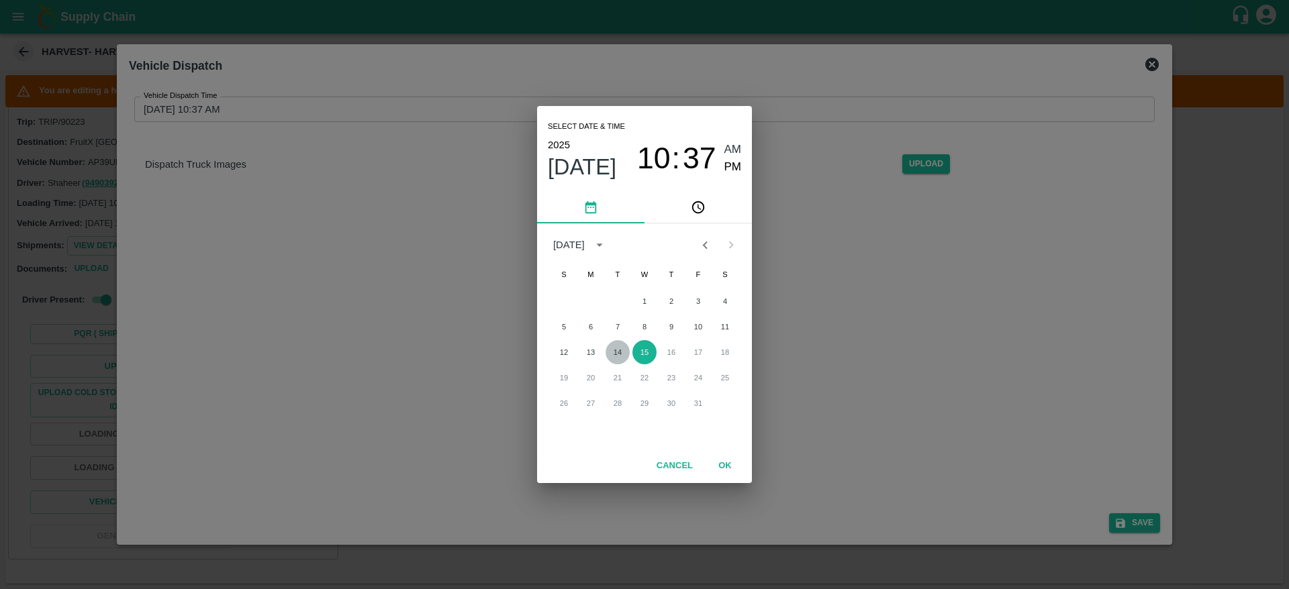
click at [614, 350] on button "14" at bounding box center [618, 352] width 24 height 24
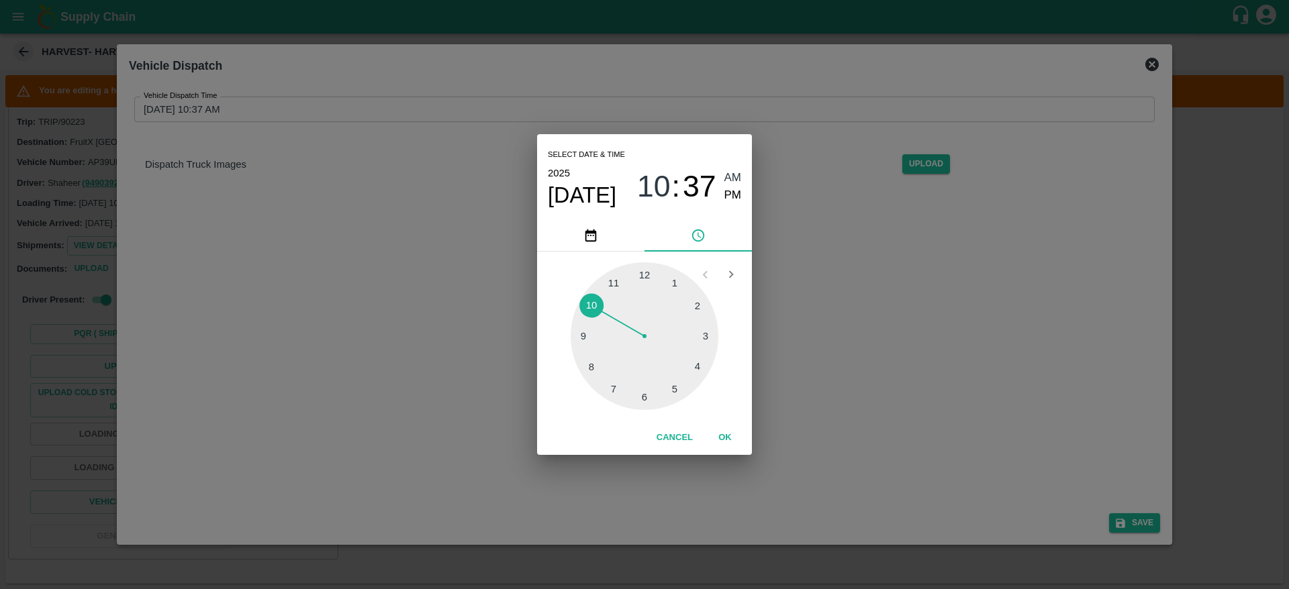
click at [636, 275] on div at bounding box center [645, 336] width 148 height 148
click at [722, 177] on div "12 : 37 AM PM" at bounding box center [689, 187] width 104 height 36
click at [726, 177] on span "AM" at bounding box center [732, 178] width 17 height 18
click at [726, 191] on span "PM" at bounding box center [732, 196] width 17 height 18
click at [569, 182] on span "Oct 14" at bounding box center [582, 195] width 68 height 27
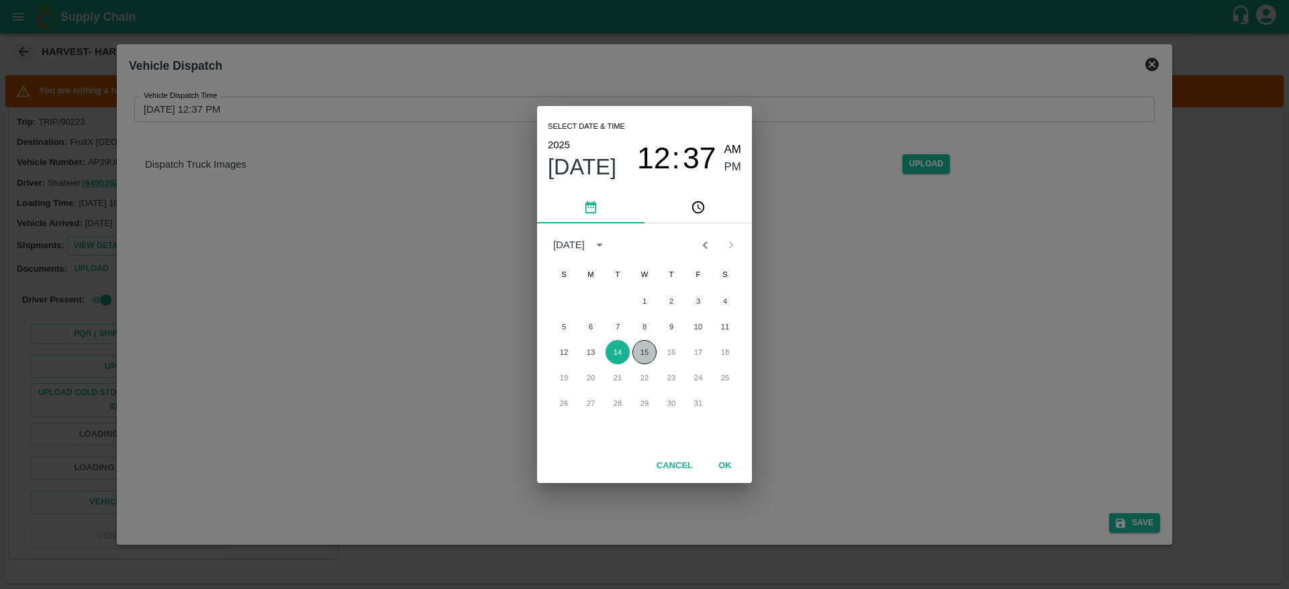
click at [642, 353] on button "15" at bounding box center [644, 352] width 24 height 24
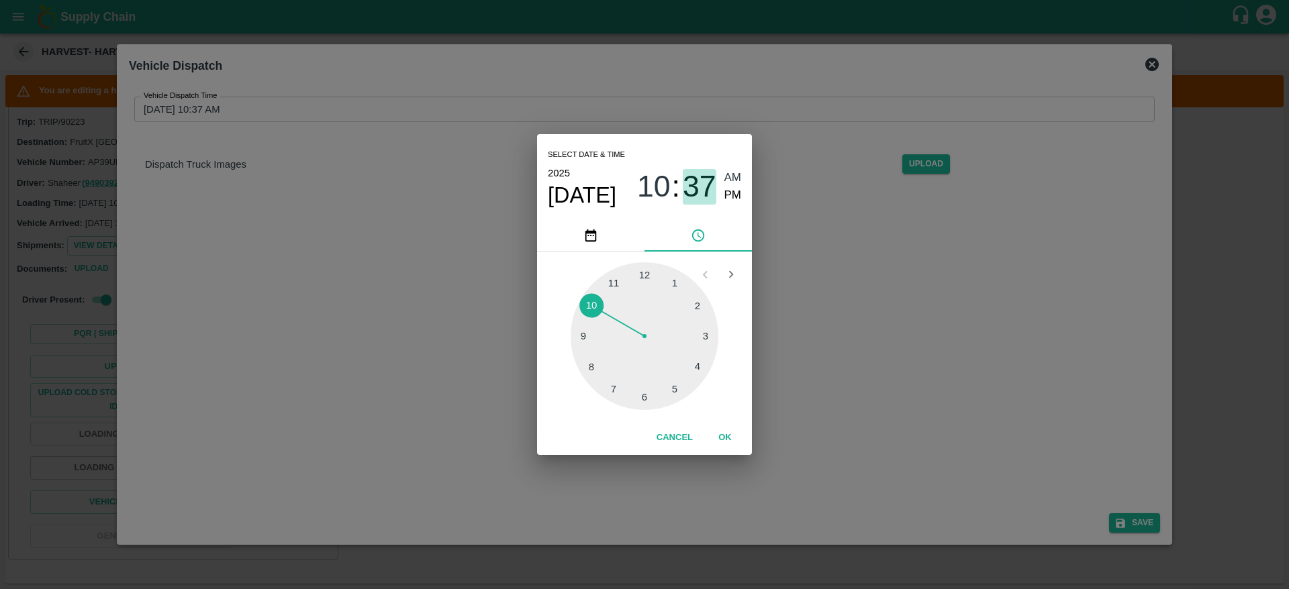
click at [706, 191] on span "37" at bounding box center [700, 186] width 34 height 35
click at [664, 189] on span "10" at bounding box center [654, 186] width 34 height 35
click at [661, 269] on div at bounding box center [645, 336] width 148 height 148
type input "15/10/2025 12:37 AM"
click at [724, 177] on span "AM" at bounding box center [732, 178] width 17 height 18
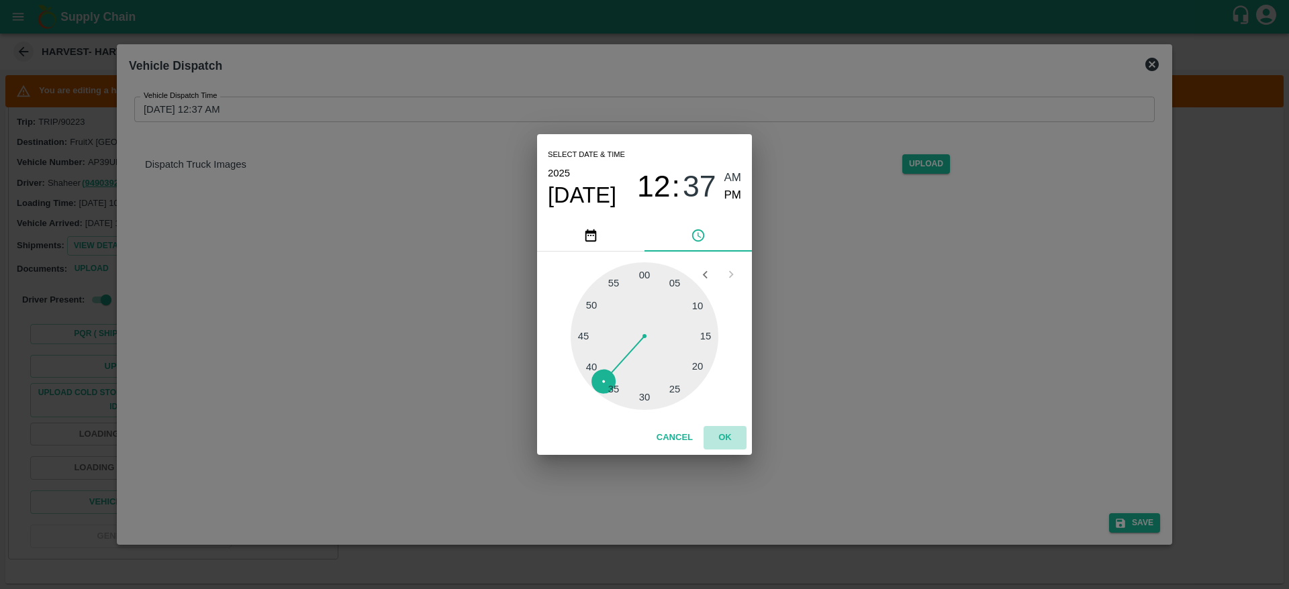
click at [723, 442] on button "OK" at bounding box center [725, 437] width 43 height 23
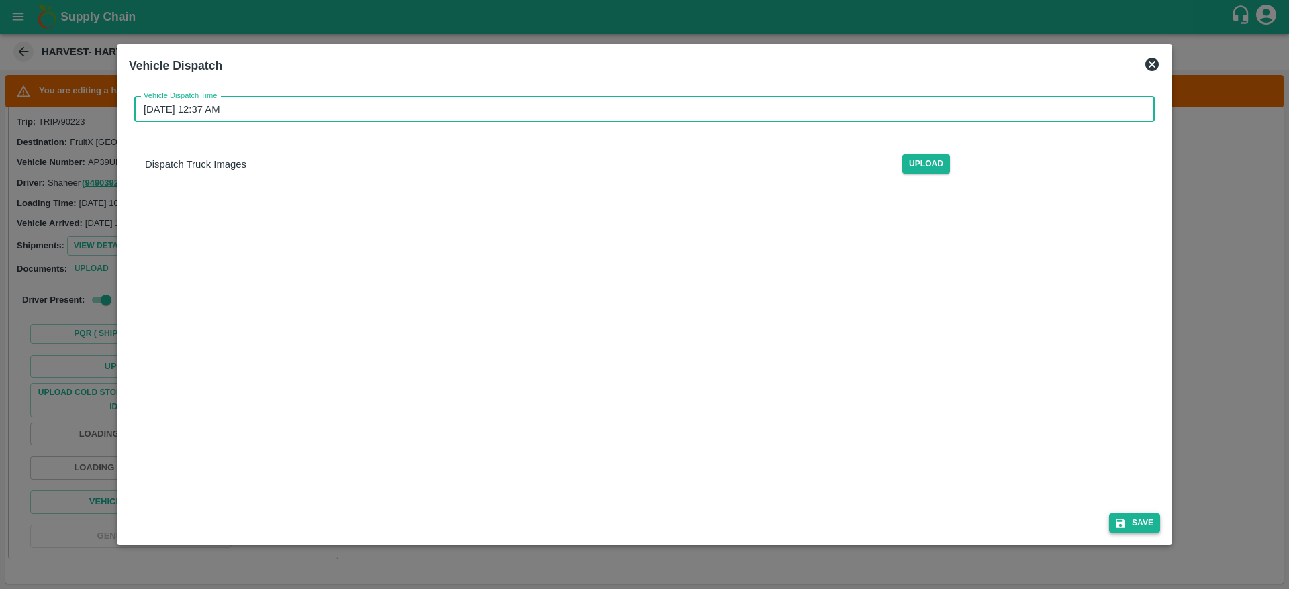
click at [1121, 526] on icon "submit" at bounding box center [1120, 524] width 12 height 12
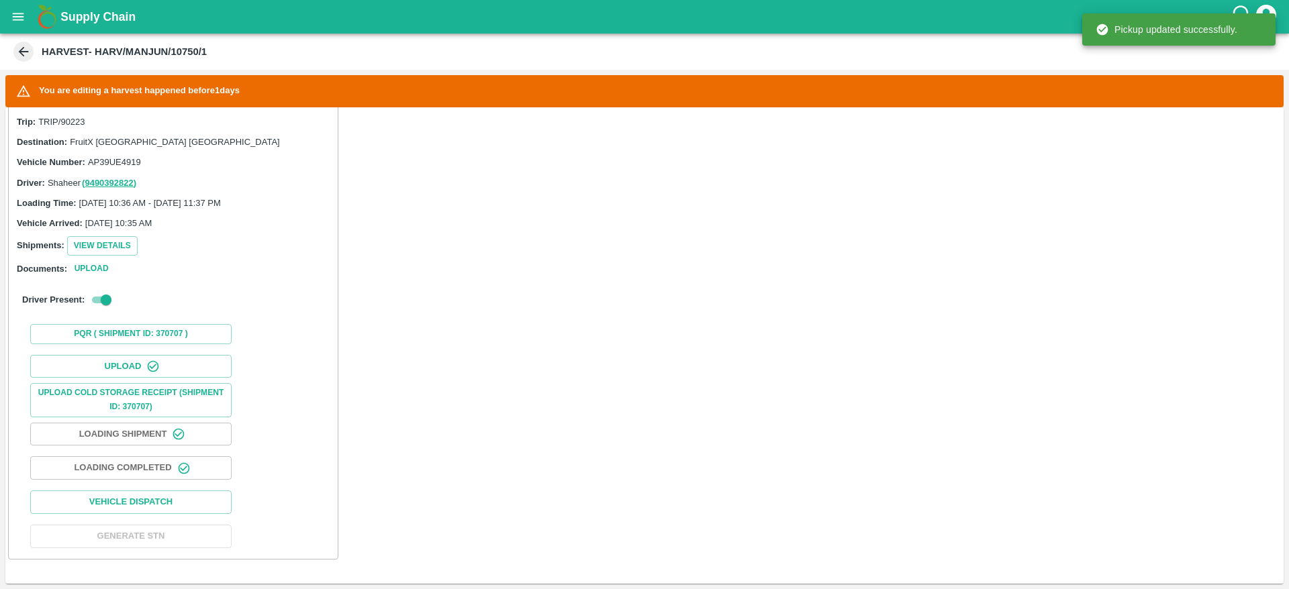
scroll to position [199, 0]
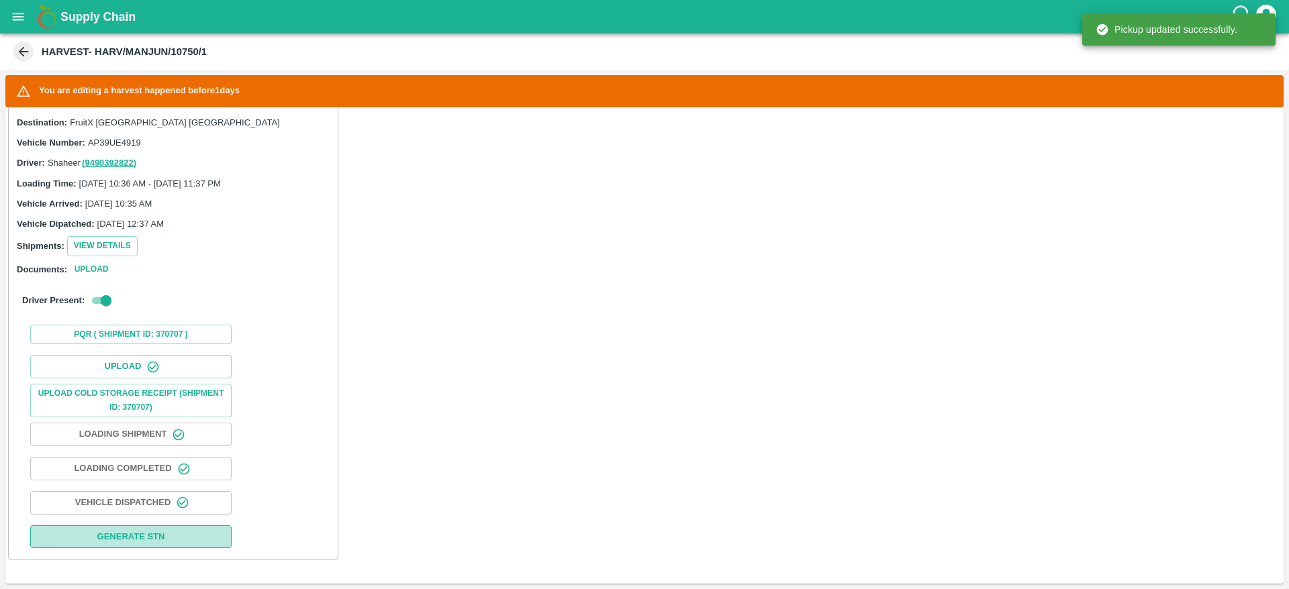
click at [164, 541] on button "Generate STN" at bounding box center [130, 537] width 201 height 23
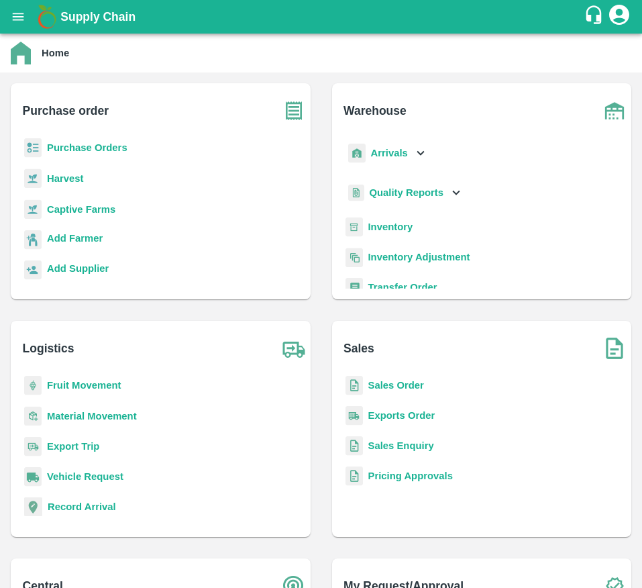
click at [72, 142] on b "Purchase Orders" at bounding box center [87, 147] width 81 height 11
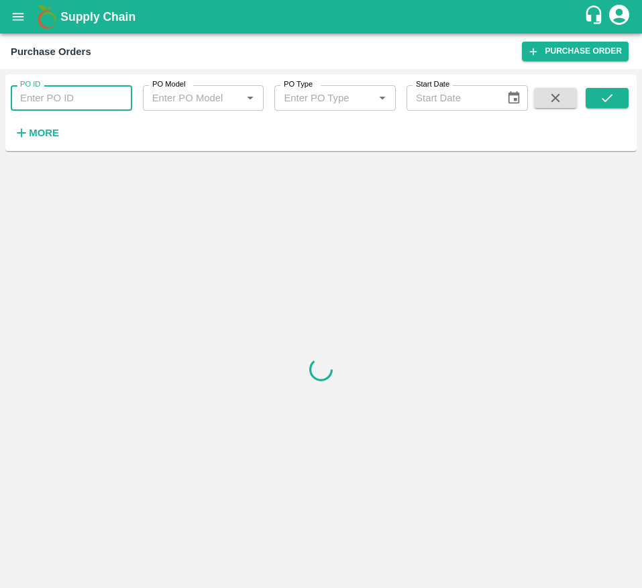
click at [56, 105] on input "PO ID" at bounding box center [72, 98] width 122 height 26
type input "180184"
click at [616, 96] on button "submit" at bounding box center [607, 98] width 43 height 20
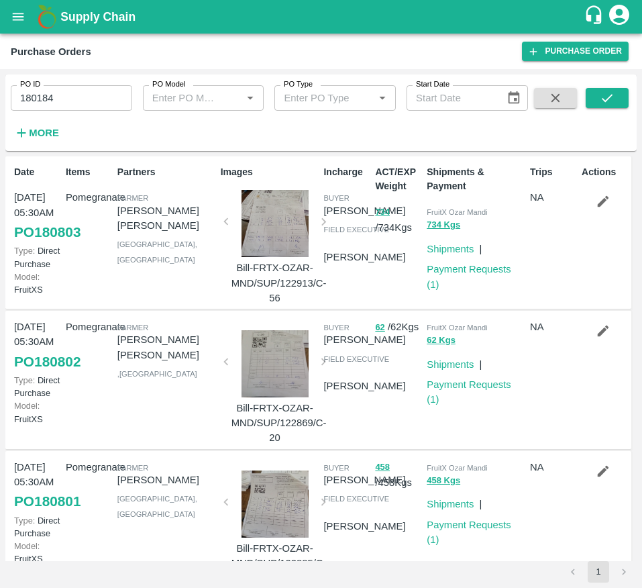
click at [610, 110] on span at bounding box center [607, 115] width 43 height 55
click at [611, 96] on icon "submit" at bounding box center [607, 98] width 11 height 8
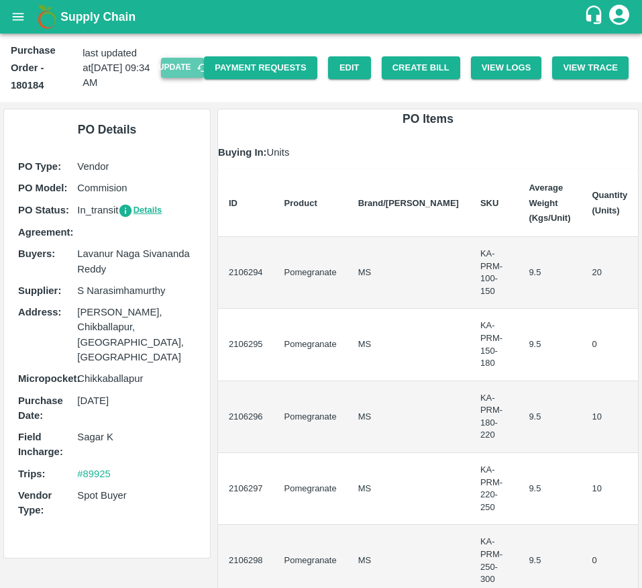
click at [187, 64] on button "Update" at bounding box center [182, 67] width 43 height 19
click at [405, 68] on button "Create Bill" at bounding box center [421, 67] width 79 height 23
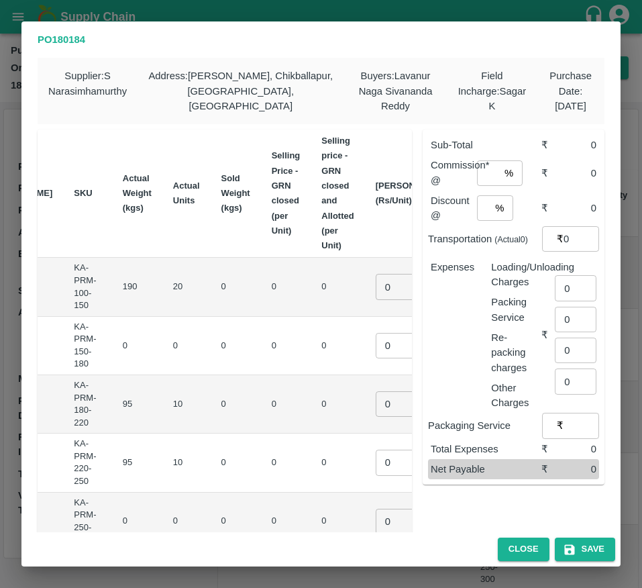
scroll to position [0, 187]
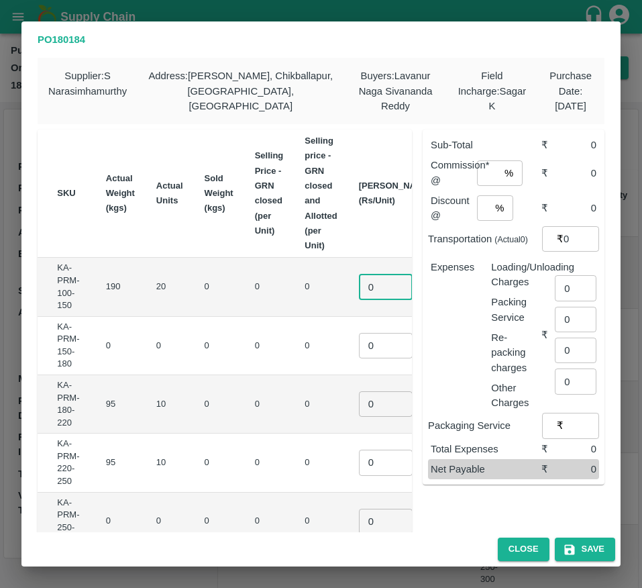
click at [359, 279] on input "0" at bounding box center [386, 287] width 54 height 26
type input "910"
click at [348, 332] on td "0 ​" at bounding box center [395, 346] width 95 height 58
click at [359, 349] on input "0" at bounding box center [386, 346] width 54 height 26
type input "1"
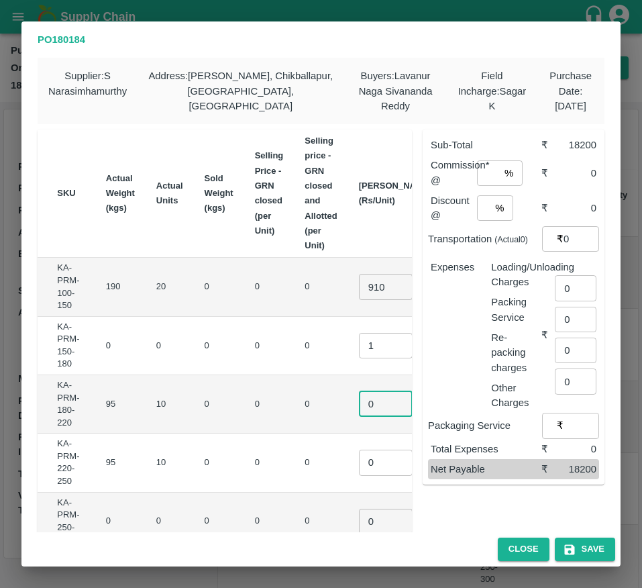
click at [359, 413] on input "0" at bounding box center [386, 404] width 54 height 26
type input "910"
click at [359, 463] on input "0" at bounding box center [386, 463] width 54 height 26
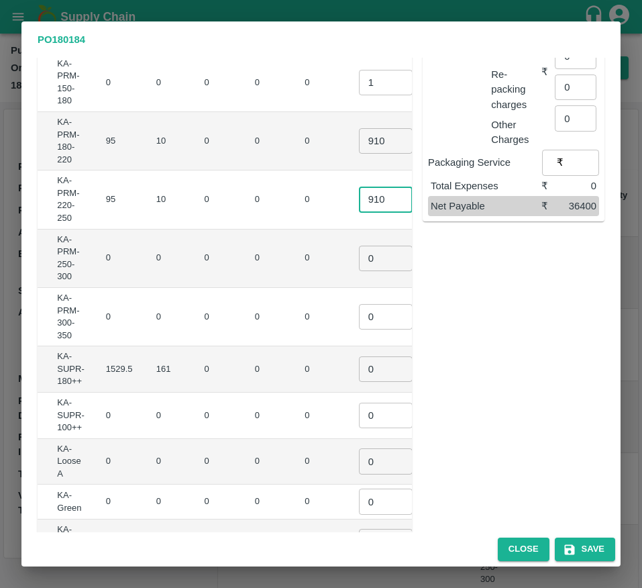
scroll to position [264, 0]
type input "910"
click at [359, 367] on input "0" at bounding box center [386, 369] width 54 height 26
type input "910"
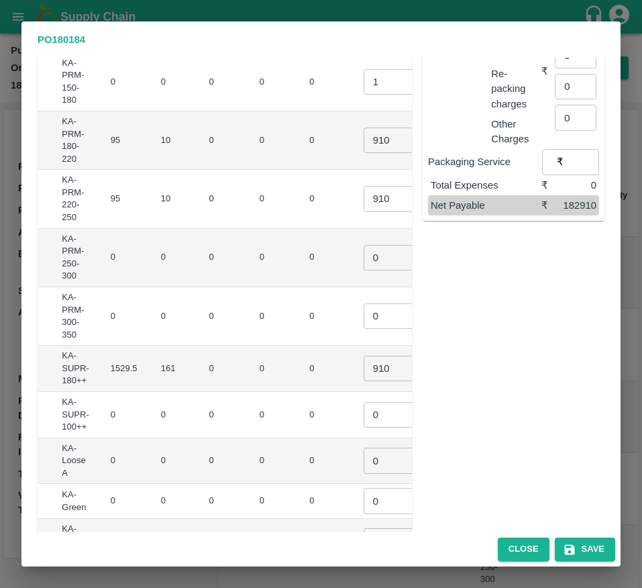
scroll to position [0, 181]
click at [365, 266] on input "0" at bounding box center [392, 258] width 54 height 26
type input "1"
click at [365, 314] on input "0" at bounding box center [392, 316] width 54 height 26
type input "1"
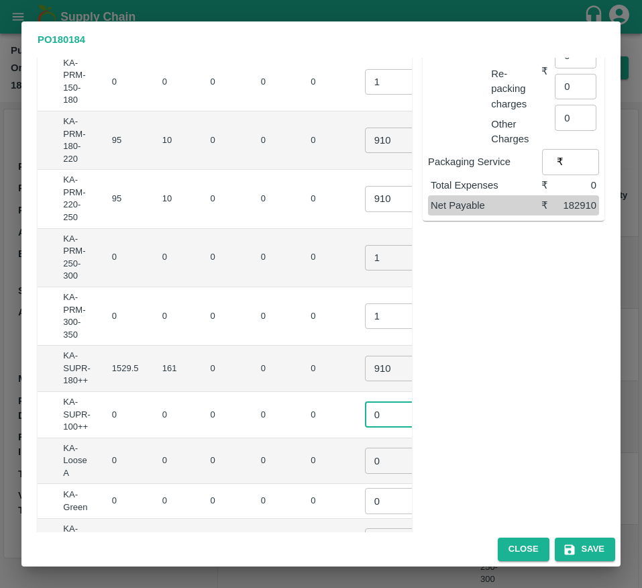
click at [365, 422] on input "0" at bounding box center [392, 415] width 54 height 26
type input "1"
click at [365, 463] on input "0" at bounding box center [392, 461] width 54 height 26
type input "1"
click at [365, 502] on input "0" at bounding box center [392, 501] width 54 height 26
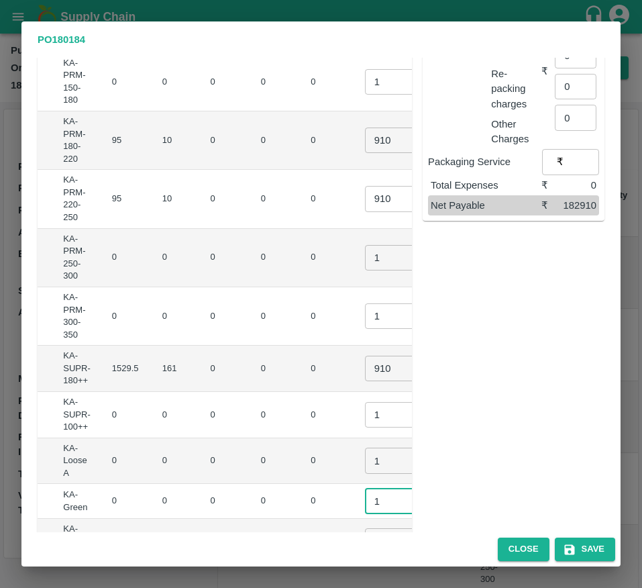
type input "1"
click at [478, 307] on div "Sub-Total ₹ 182910 Commission* @ % ​ ₹ 0 Discount @ % ​ ₹ 0 Transportation (Act…" at bounding box center [508, 251] width 193 height 792
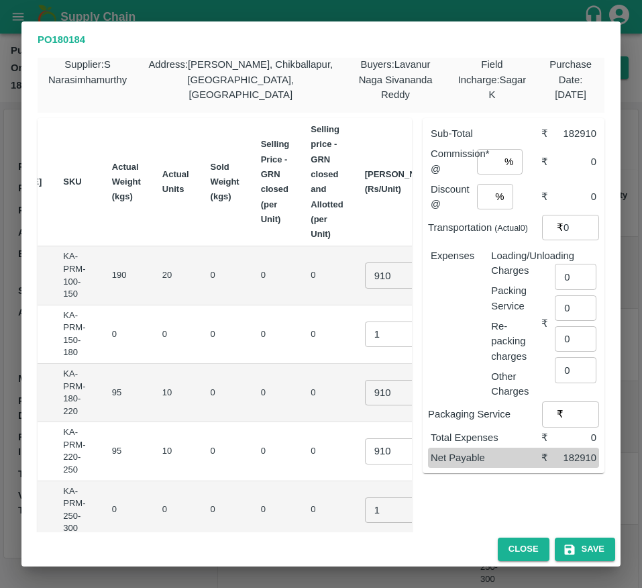
scroll to position [6, 0]
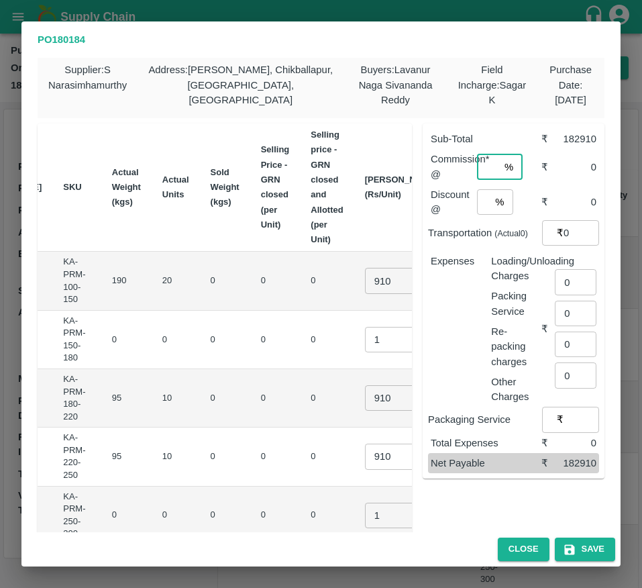
click at [482, 175] on input "number" at bounding box center [488, 167] width 22 height 26
type input "6"
click at [482, 195] on input "6" at bounding box center [483, 202] width 13 height 26
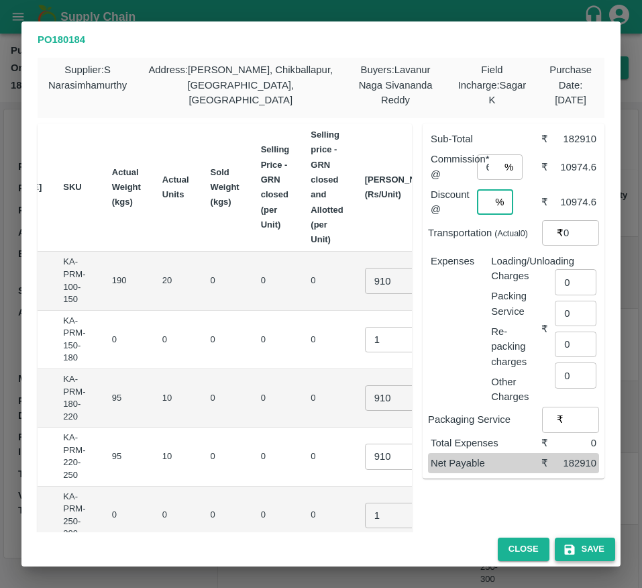
type input "6"
click at [581, 542] on button "Save" at bounding box center [585, 549] width 60 height 23
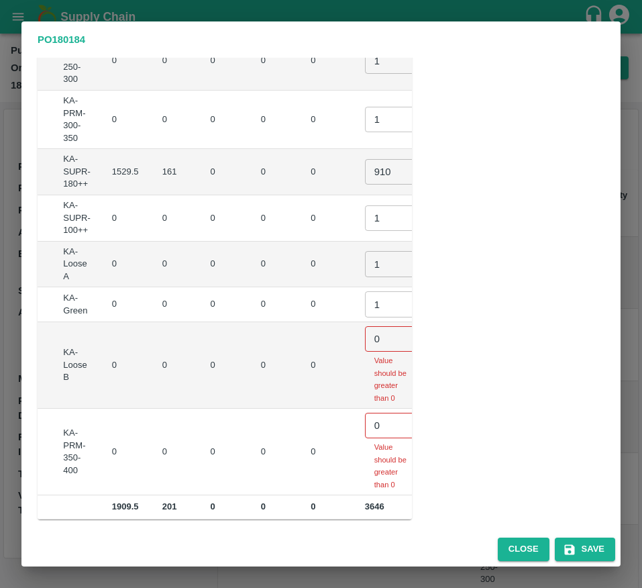
scroll to position [473, 0]
click at [365, 326] on input "0" at bounding box center [392, 339] width 54 height 26
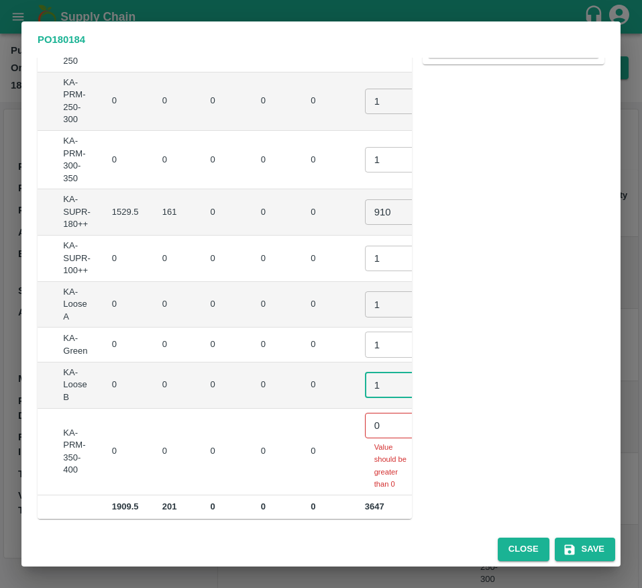
scroll to position [438, 0]
type input "1"
click at [365, 418] on input "0" at bounding box center [392, 426] width 54 height 26
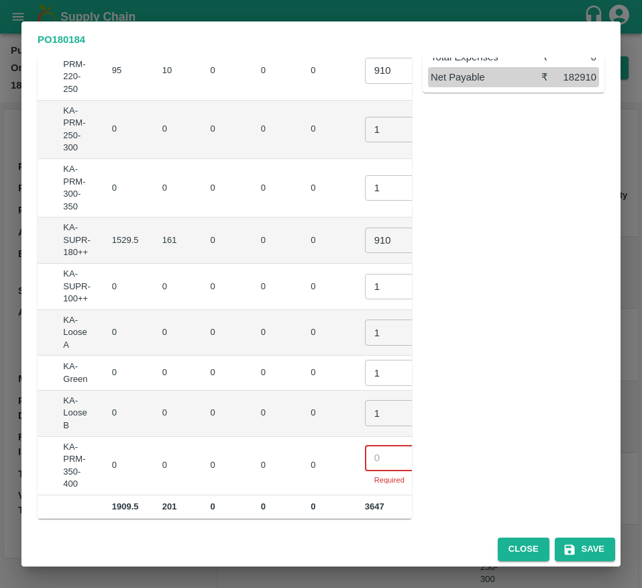
scroll to position [397, 0]
type input "1"
click at [593, 545] on button "Save" at bounding box center [585, 549] width 60 height 23
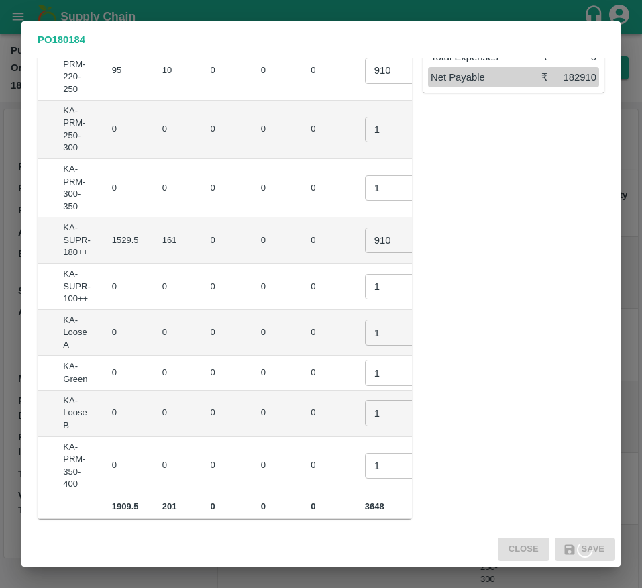
scroll to position [0, 0]
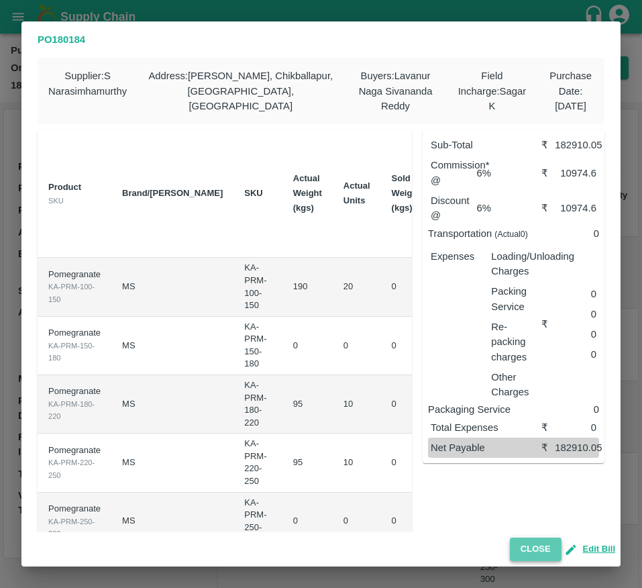
click at [517, 544] on button "Close" at bounding box center [536, 549] width 52 height 23
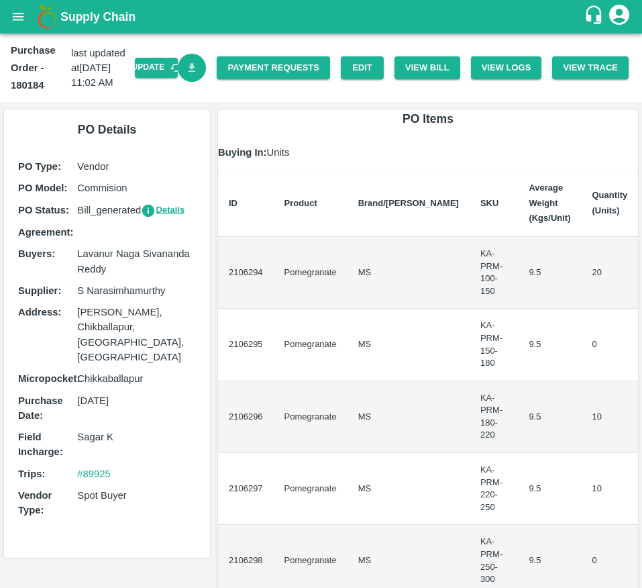
click at [189, 71] on icon "Download Bill" at bounding box center [192, 67] width 7 height 9
click at [252, 64] on link "Payment Requests" at bounding box center [273, 67] width 113 height 23
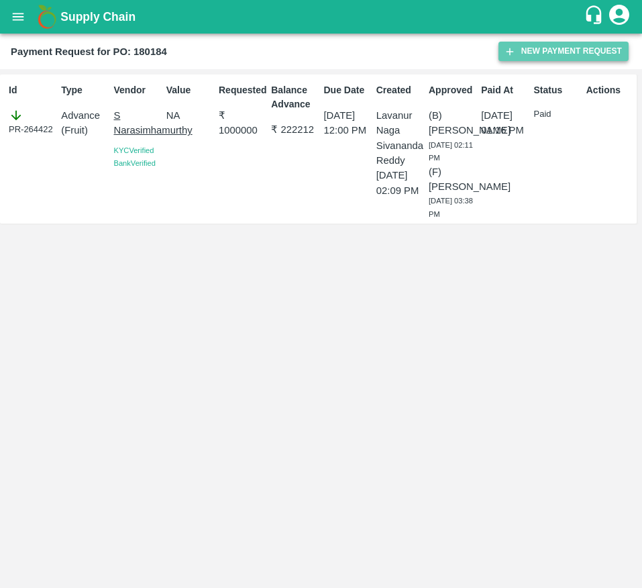
click at [537, 60] on button "New Payment Request" at bounding box center [564, 51] width 130 height 19
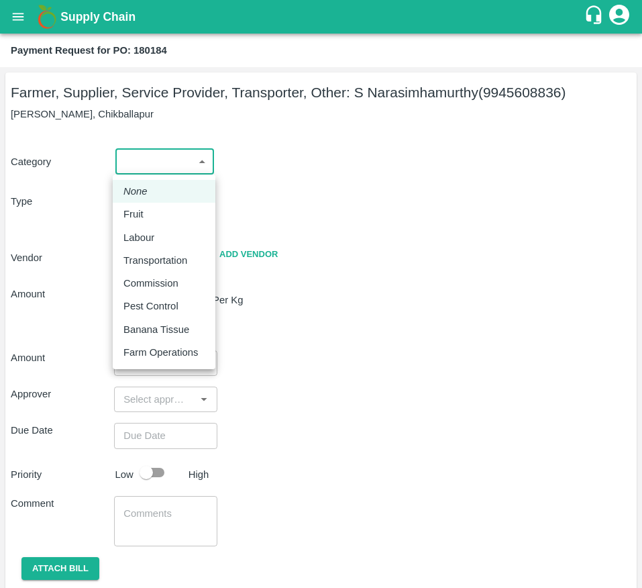
click at [154, 156] on body "Supply Chain Payment Request for PO: 180184 Farmer, Supplier, Service Provider,…" at bounding box center [321, 294] width 642 height 588
click at [144, 203] on li "Fruit" at bounding box center [164, 214] width 103 height 23
type input "1"
type input "S [PERSON_NAME] - 9945608836(Farmer, Supplier, Service Provider, Transporter, O…"
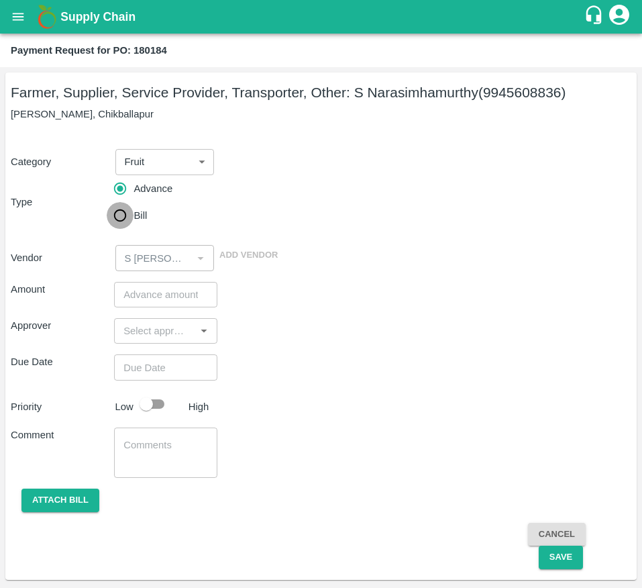
click at [130, 219] on input "Bill" at bounding box center [120, 215] width 27 height 27
radio input "true"
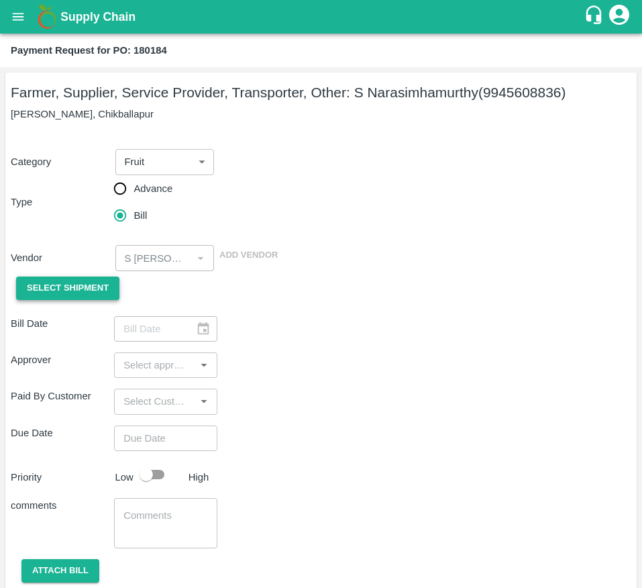
click at [55, 296] on span "Select Shipment" at bounding box center [68, 288] width 82 height 15
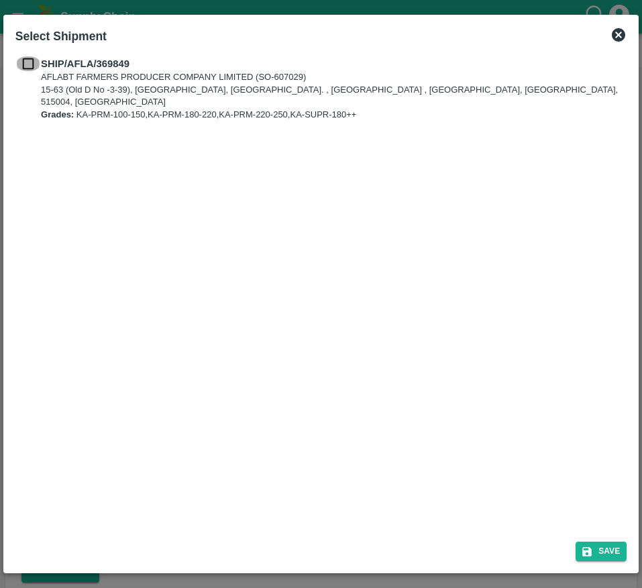
drag, startPoint x: 30, startPoint y: 65, endPoint x: 403, endPoint y: 440, distance: 528.3
click at [403, 440] on div "SHIP/AFLA/369849 AFLABT FARMERS PRODUCER COMPANY LIMITED (SO-607029) 15-63 (Old…" at bounding box center [321, 291] width 622 height 480
drag, startPoint x: 403, startPoint y: 440, endPoint x: 90, endPoint y: 246, distance: 368.1
click at [90, 246] on div "SHIP/AFLA/369849 AFLABT FARMERS PRODUCER COMPANY LIMITED (SO-607029) 15-63 (Old…" at bounding box center [321, 291] width 622 height 480
click at [34, 59] on input "checkbox" at bounding box center [28, 63] width 26 height 15
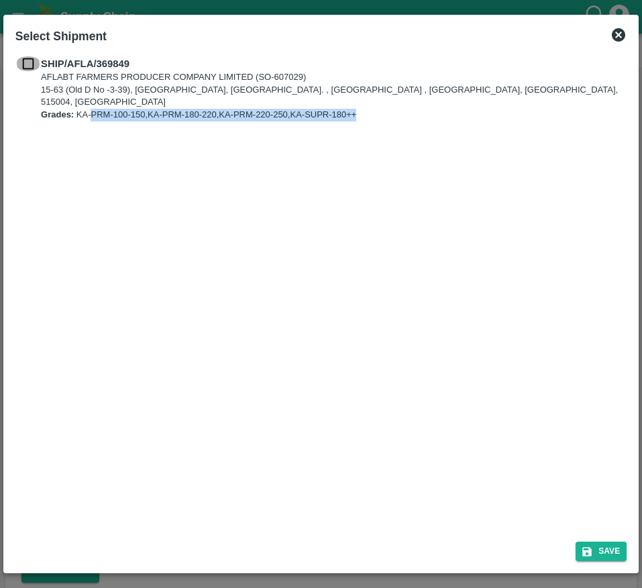
checkbox input "true"
click at [620, 552] on button "Save" at bounding box center [601, 551] width 51 height 19
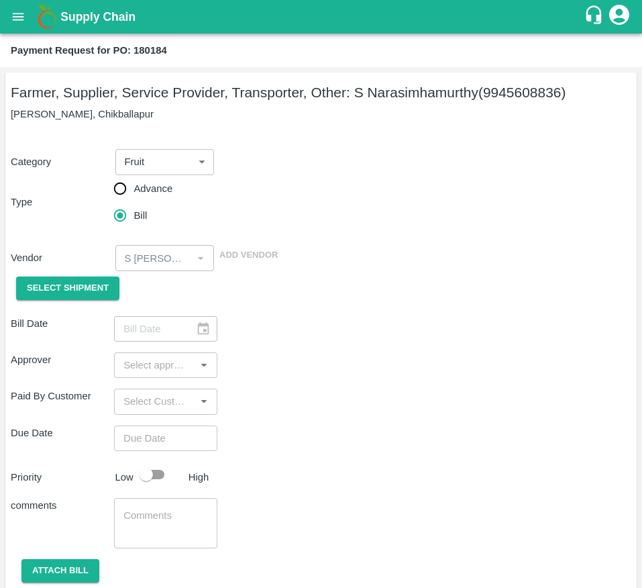
type input "[DATE]"
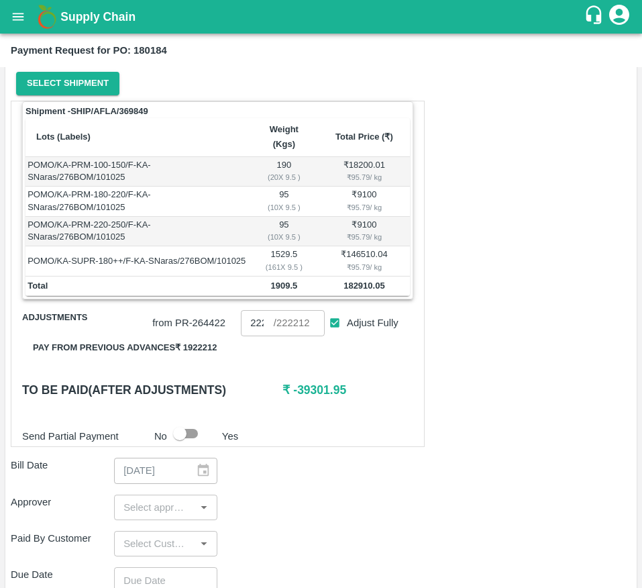
scroll to position [205, 0]
click at [328, 332] on input "Adjust Fully" at bounding box center [335, 322] width 25 height 25
checkbox input "false"
type input "0"
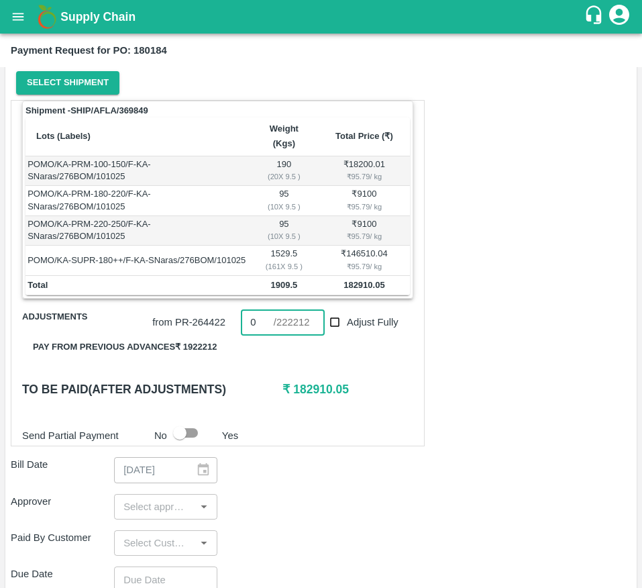
click at [257, 335] on input "0" at bounding box center [257, 322] width 32 height 26
type input "182900"
click at [363, 473] on div "Bill Date [DATE] ​" at bounding box center [321, 470] width 621 height 26
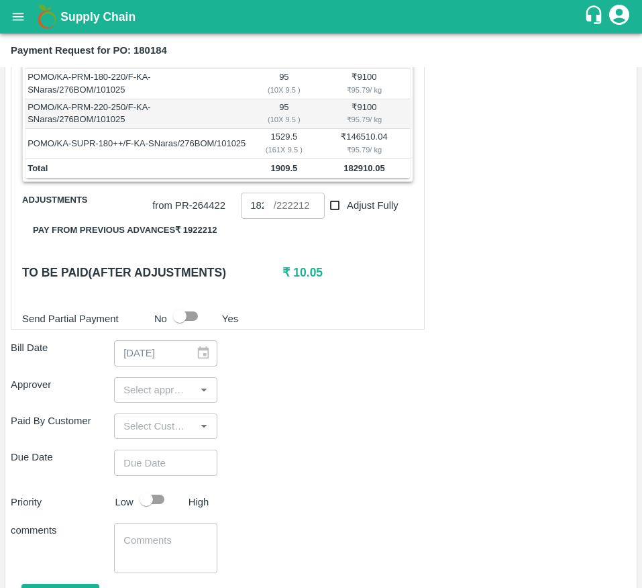
scroll to position [324, 0]
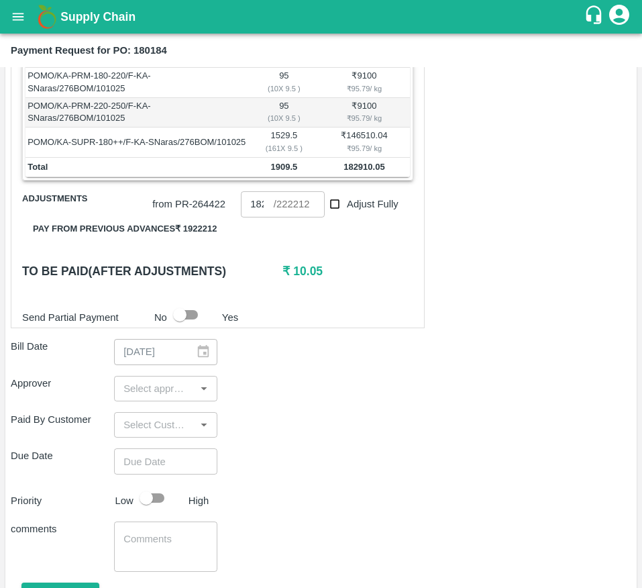
click at [134, 401] on div "​" at bounding box center [165, 389] width 103 height 26
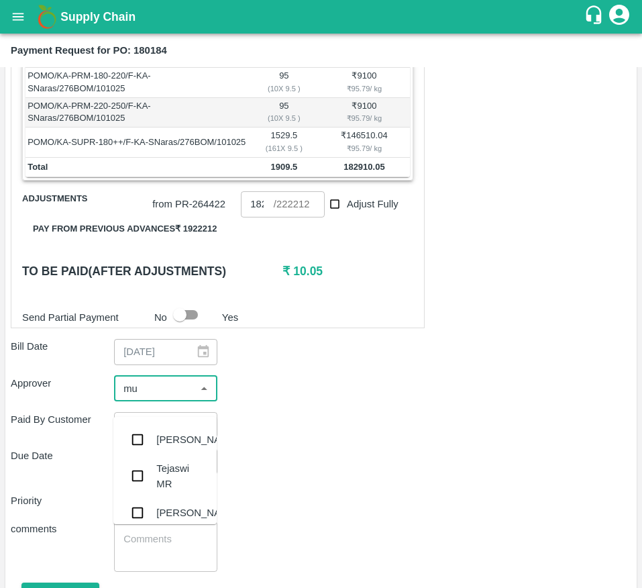
type input "muk"
click at [133, 446] on input "checkbox" at bounding box center [137, 439] width 27 height 27
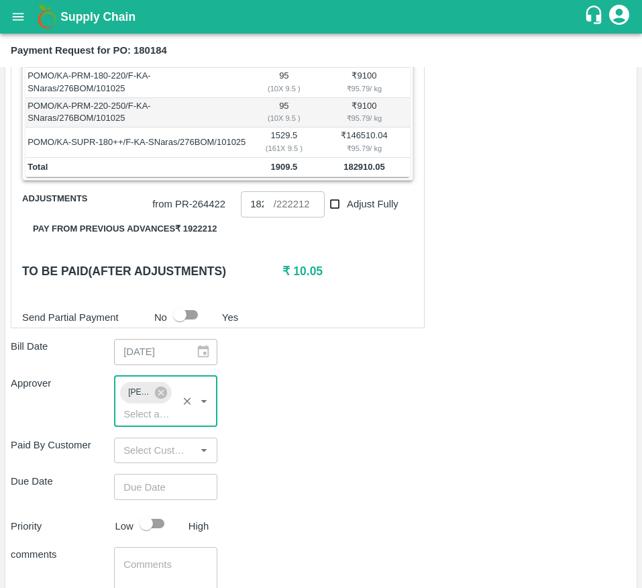
type input "DD/MM/YYYY hh:mm aa"
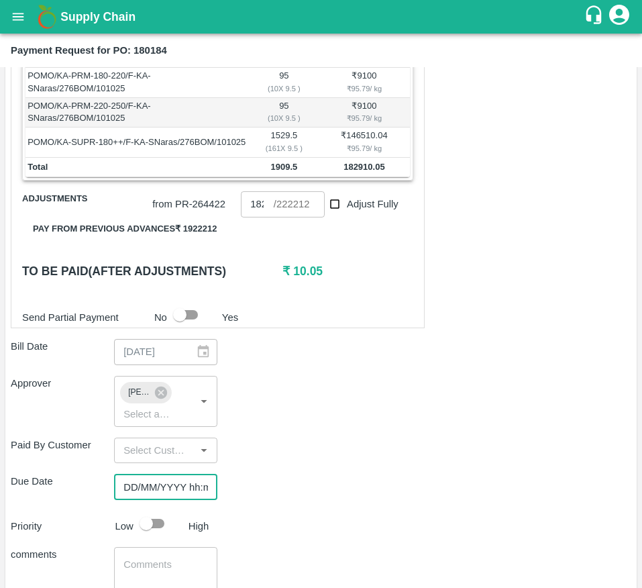
click at [140, 499] on input "DD/MM/YYYY hh:mm aa" at bounding box center [161, 487] width 94 height 26
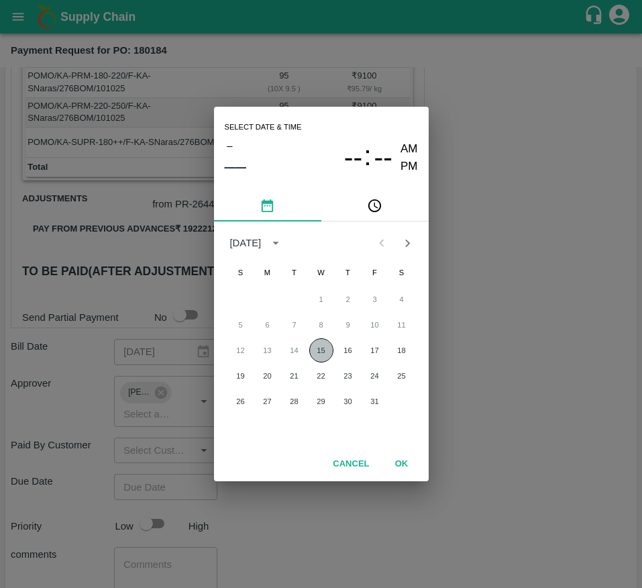
click at [324, 344] on button "15" at bounding box center [321, 350] width 24 height 24
type input "[DATE] 12:00 AM"
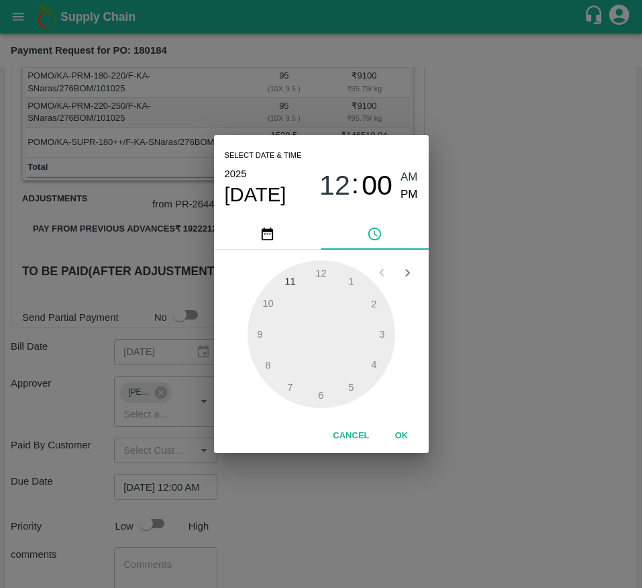
type input "222212"
checkbox input "true"
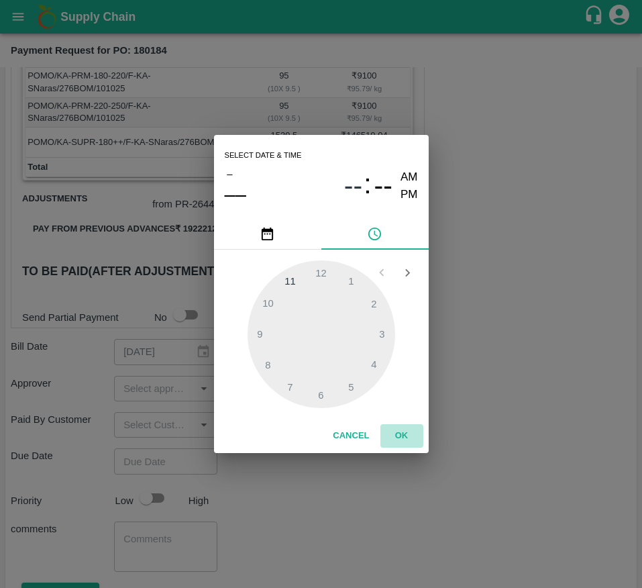
click at [399, 438] on button "OK" at bounding box center [402, 435] width 43 height 23
type input "DD/MM/YYYY hh:mm aa"
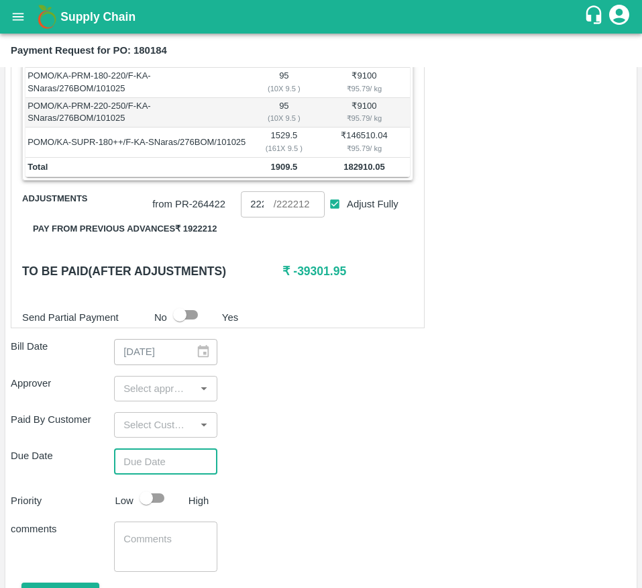
click at [330, 217] on input "Adjust Fully" at bounding box center [335, 204] width 25 height 25
checkbox input "false"
type input "0"
click at [256, 217] on input "0" at bounding box center [257, 204] width 32 height 26
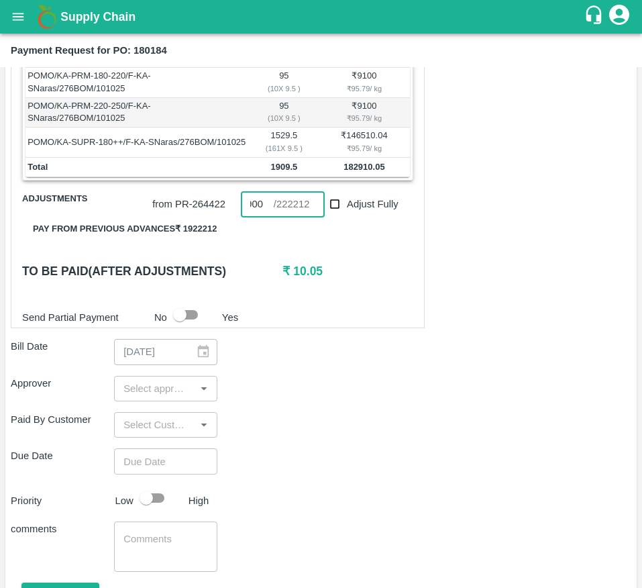
type input "182900"
click at [343, 382] on div "Shipment - SHIP/AFLA/369849 Lots (Labels) Weight (Kgs) Total Price (₹) POMO/KA-…" at bounding box center [321, 322] width 621 height 681
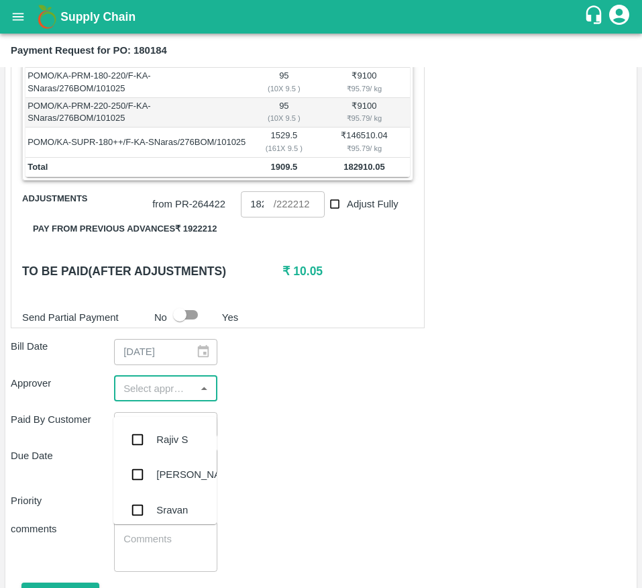
click at [159, 397] on input "input" at bounding box center [154, 388] width 73 height 17
type input "mu"
click at [153, 441] on div "[PERSON_NAME]" at bounding box center [164, 439] width 103 height 35
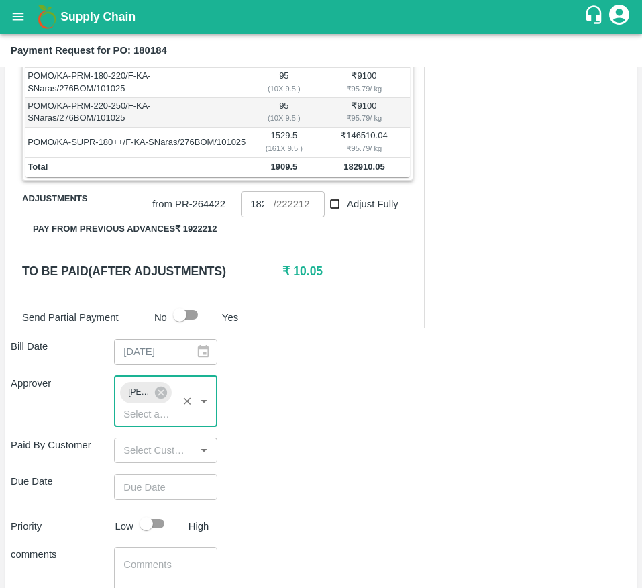
type input "DD/MM/YYYY hh:mm aa"
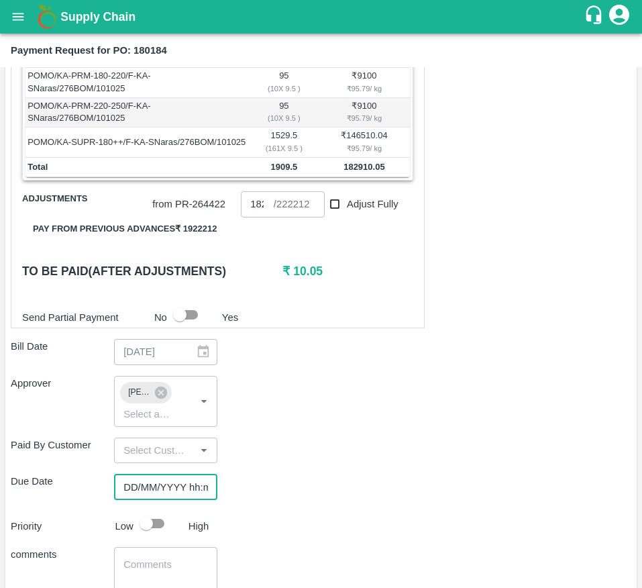
click at [164, 495] on input "DD/MM/YYYY hh:mm aa" at bounding box center [161, 487] width 94 height 26
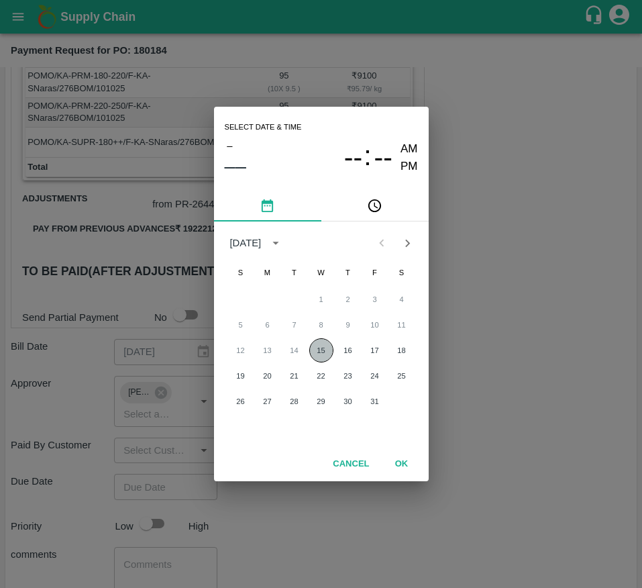
click at [318, 360] on button "15" at bounding box center [321, 350] width 24 height 24
type input "[DATE] 12:00 AM"
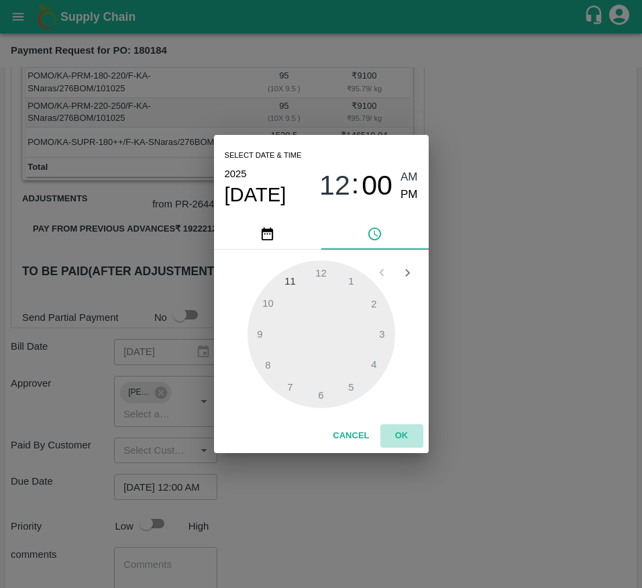
click at [401, 433] on button "OK" at bounding box center [402, 435] width 43 height 23
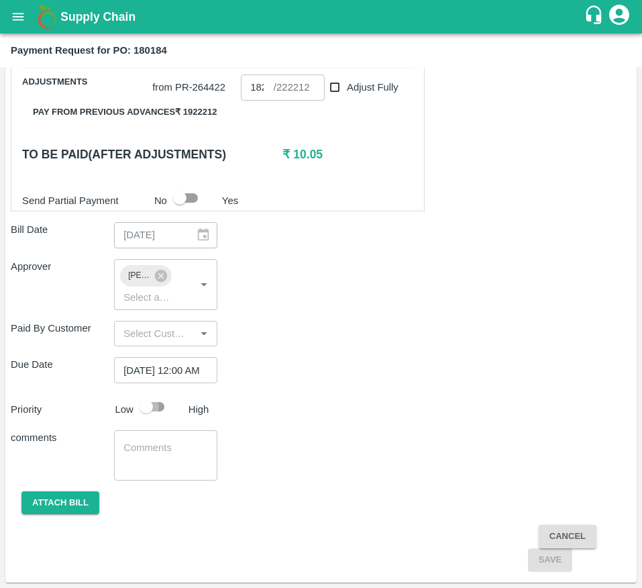
click at [143, 399] on input "checkbox" at bounding box center [146, 407] width 77 height 26
checkbox input "true"
click at [55, 503] on button "Attach bill" at bounding box center [60, 502] width 78 height 23
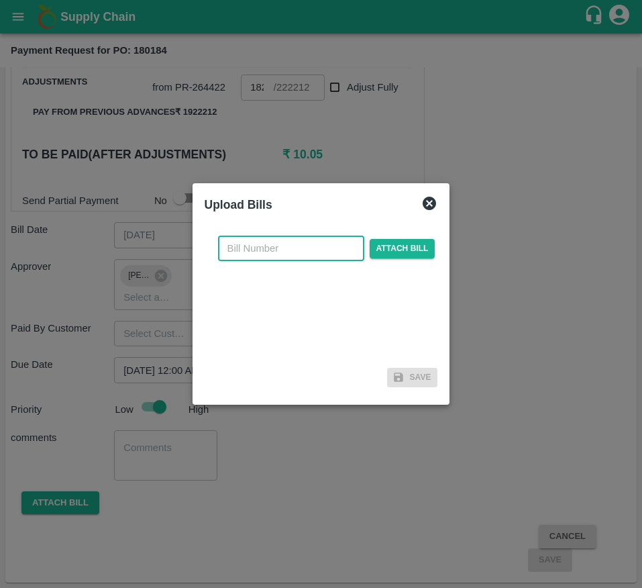
click at [279, 256] on input "text" at bounding box center [291, 249] width 146 height 26
type input "180184"
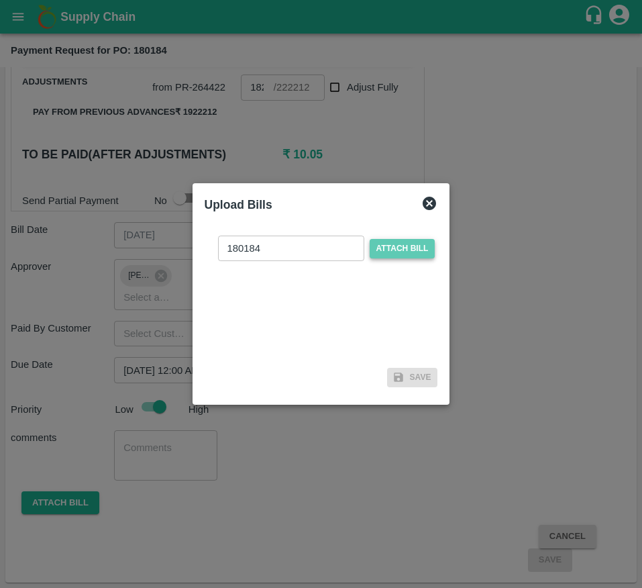
click at [386, 251] on span "Attach bill" at bounding box center [403, 248] width 66 height 19
click at [0, 0] on input "Attach bill" at bounding box center [0, 0] width 0 height 0
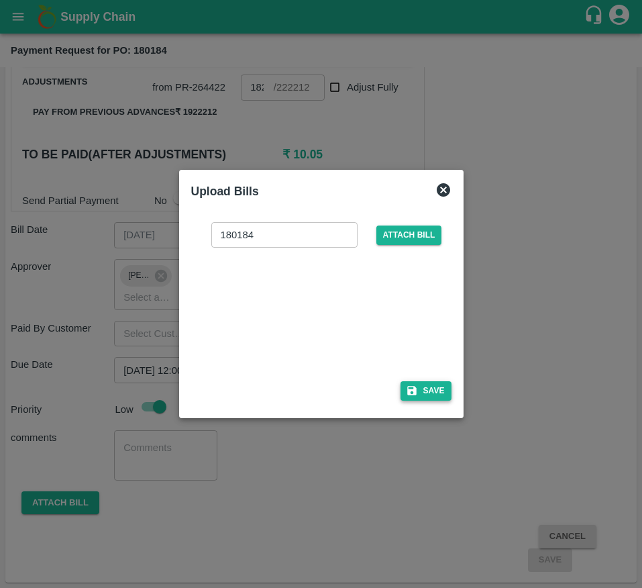
click at [427, 391] on button "Save" at bounding box center [426, 390] width 51 height 19
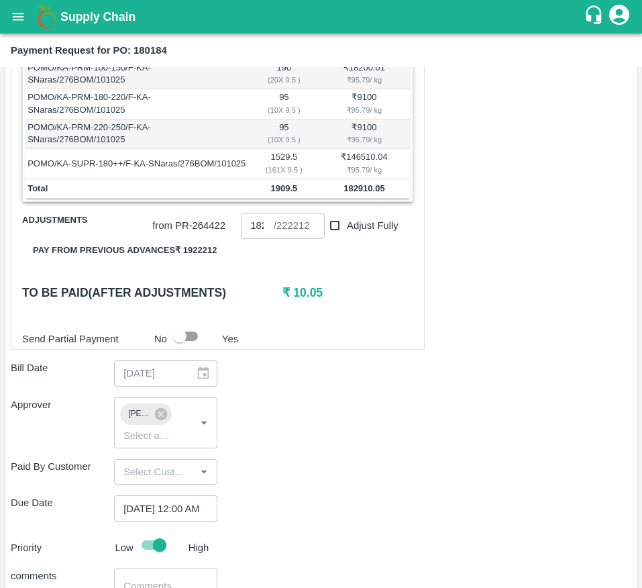
scroll to position [503, 0]
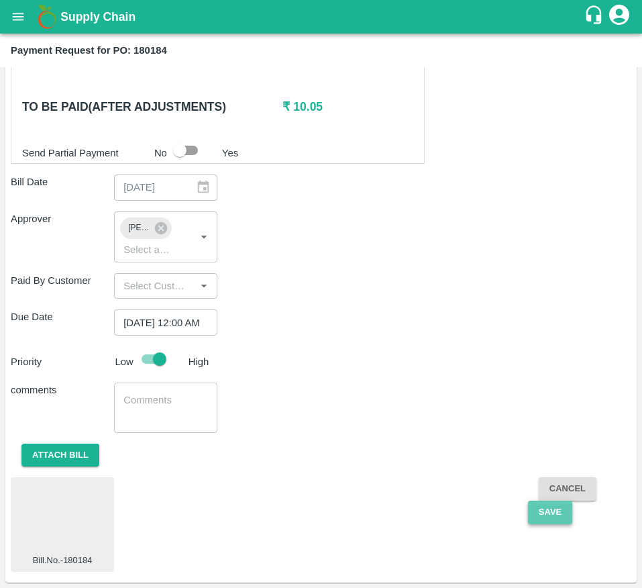
click at [550, 514] on button "Save" at bounding box center [550, 512] width 44 height 23
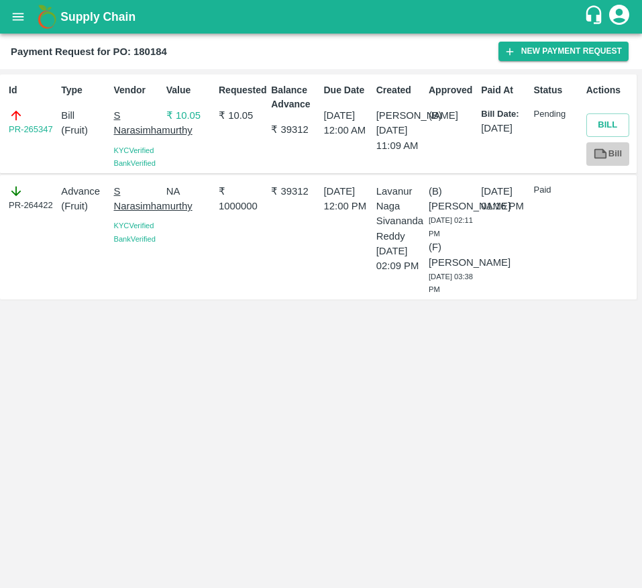
click at [602, 158] on icon at bounding box center [600, 153] width 15 height 15
